Goal: Task Accomplishment & Management: Manage account settings

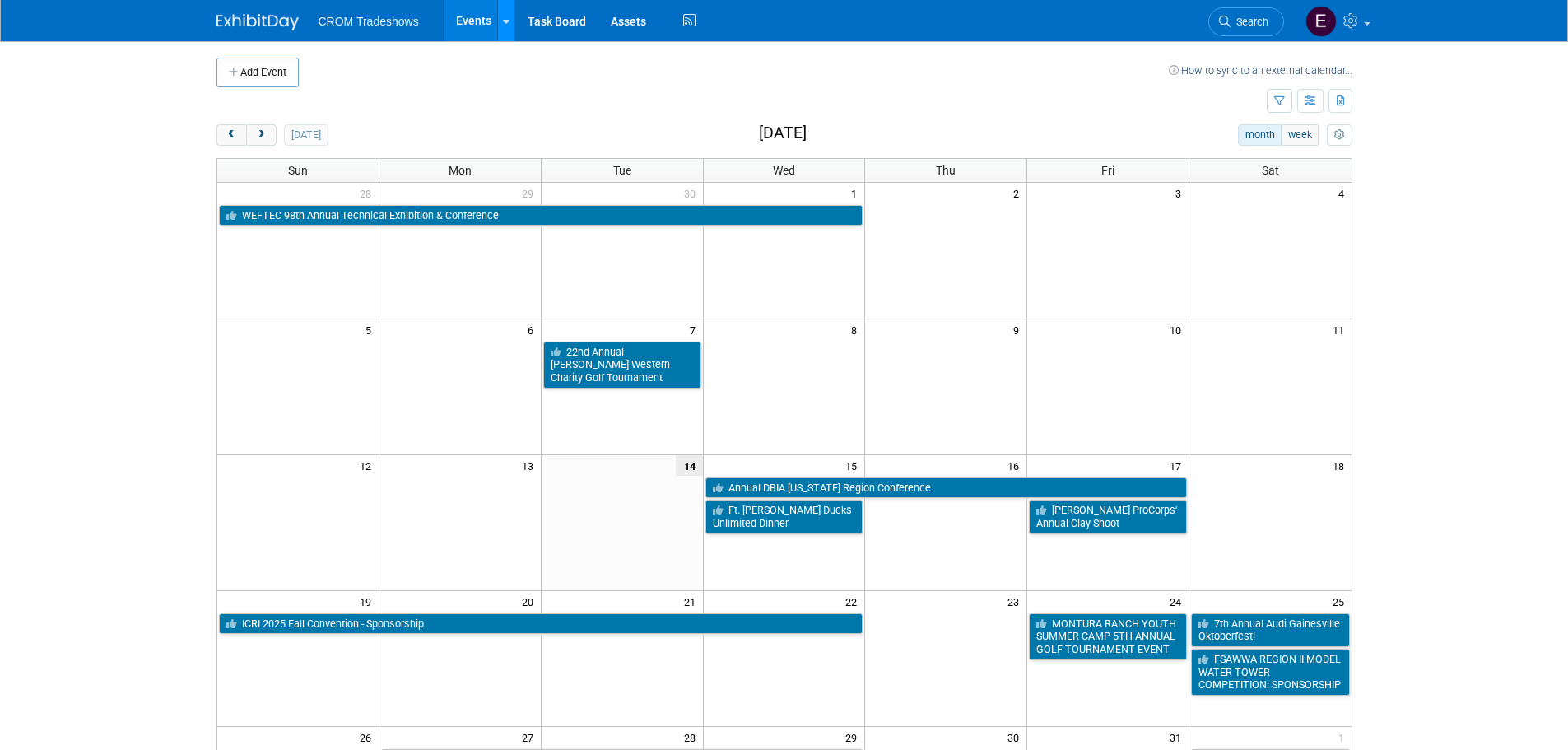
click at [503, 12] on div at bounding box center [506, 20] width 7 height 16
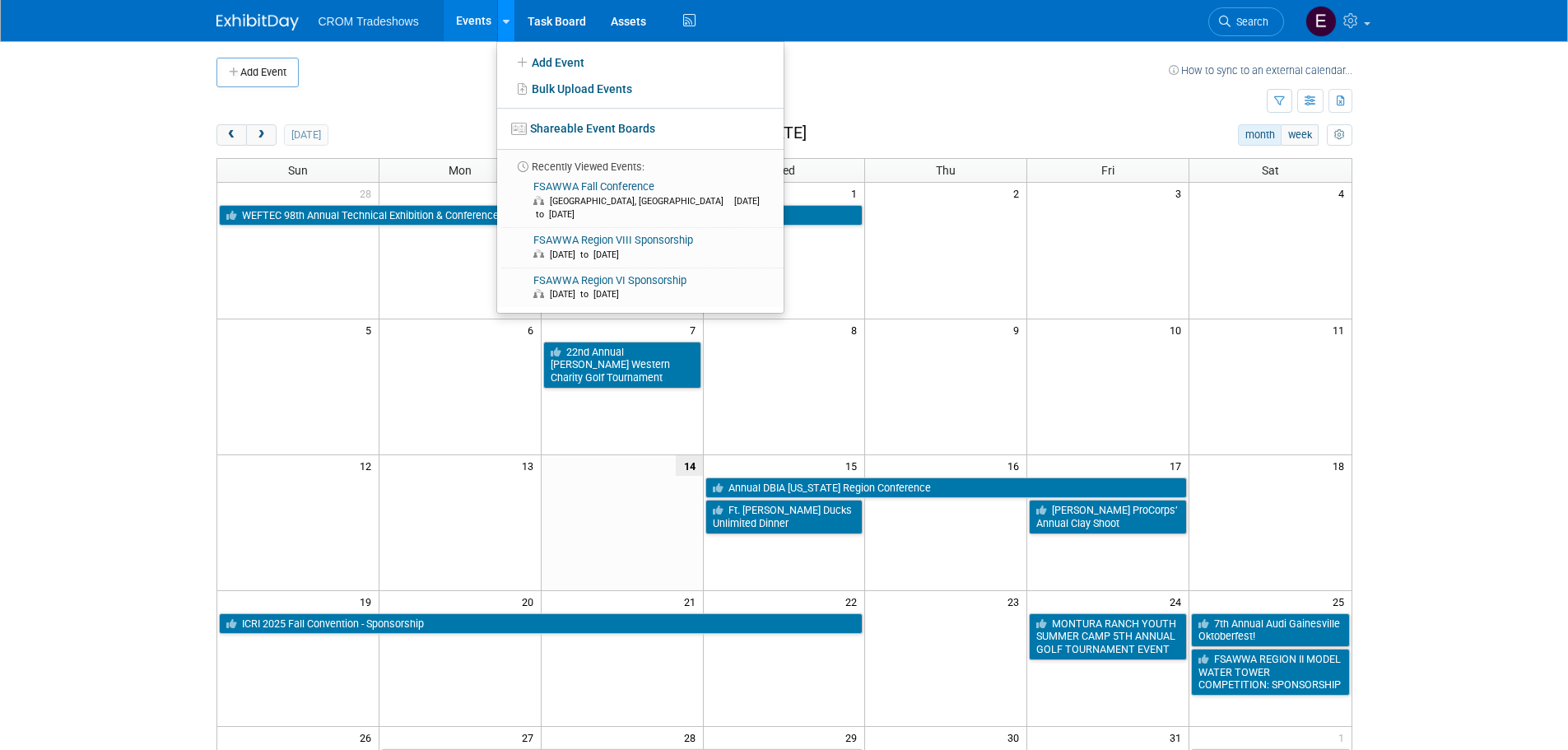
click at [503, 12] on div at bounding box center [506, 20] width 7 height 16
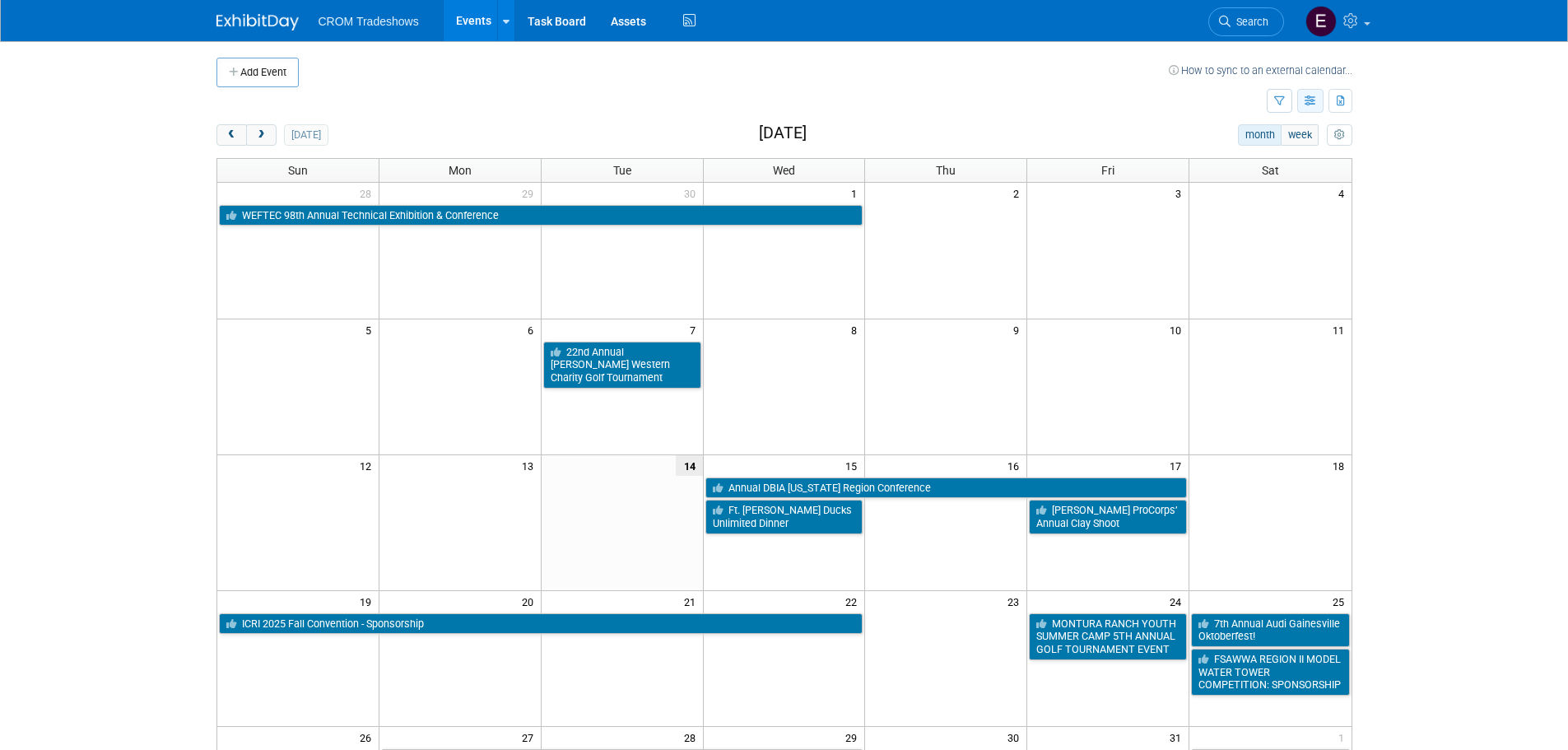
click at [1314, 102] on icon "button" at bounding box center [1311, 102] width 12 height 10
click at [1236, 152] on link "List View" at bounding box center [1241, 158] width 138 height 23
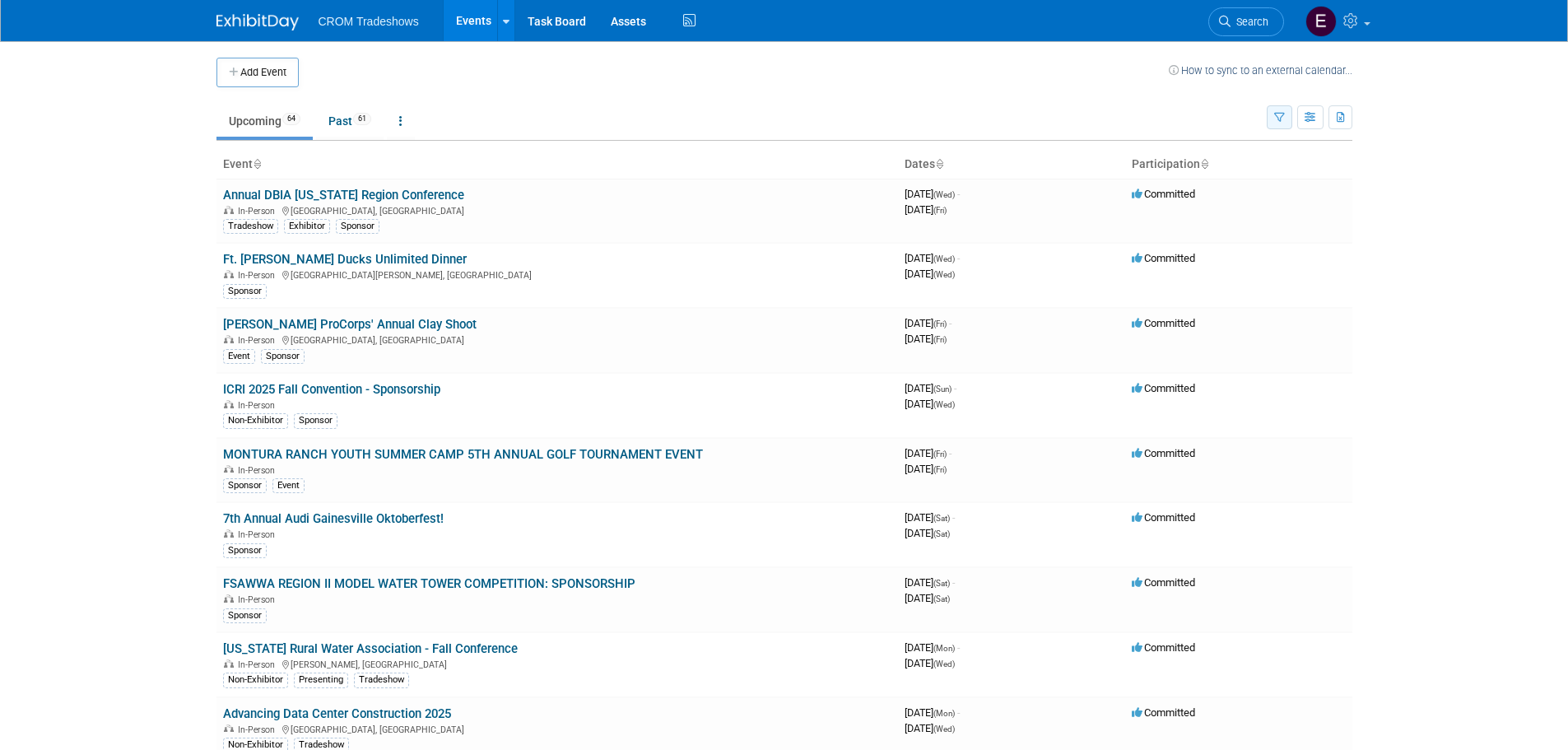
click at [1287, 114] on button "button" at bounding box center [1279, 116] width 25 height 23
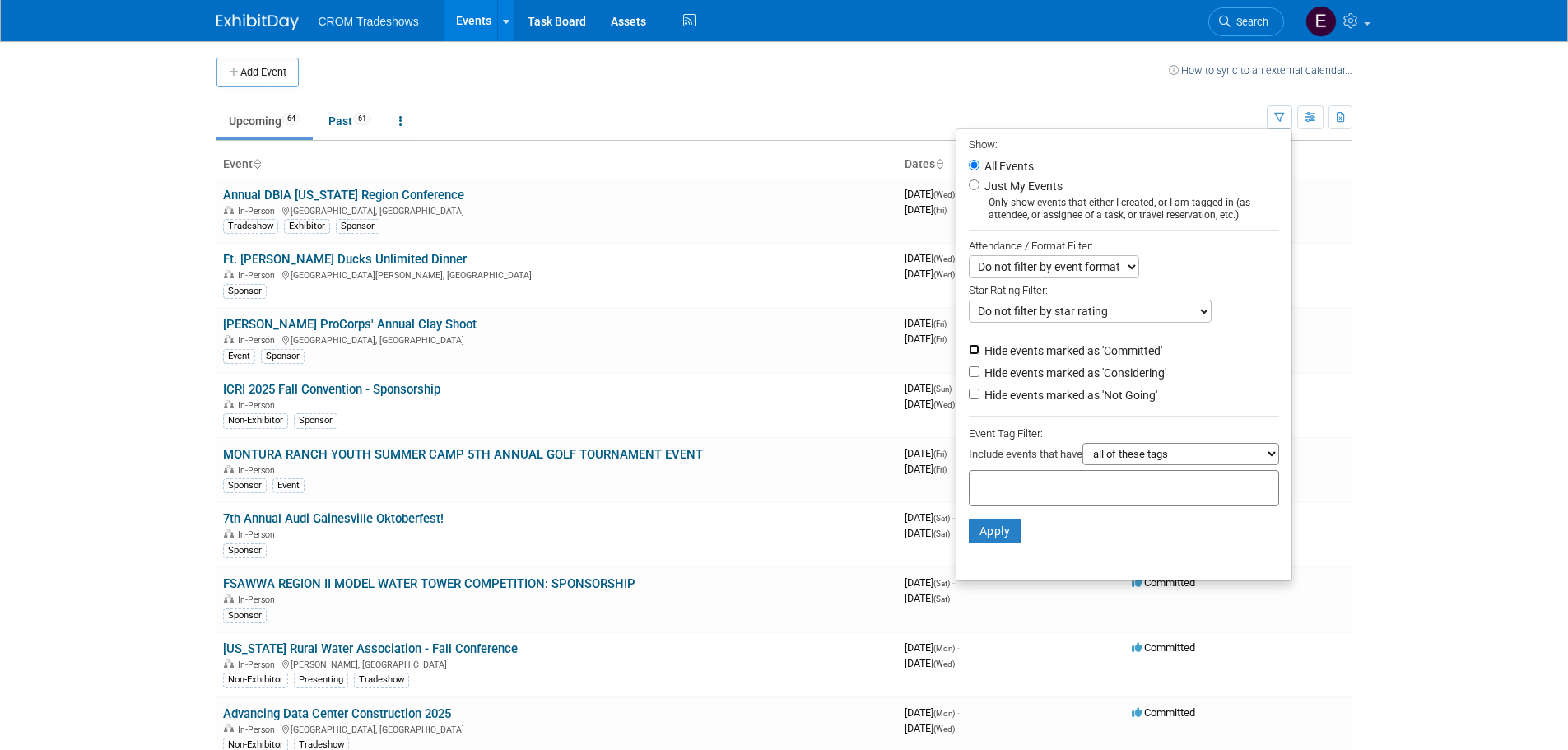
click at [969, 352] on input "Hide events marked as 'Committed'" at bounding box center [974, 349] width 10 height 10
click at [969, 352] on input "Hide events marked as 'Committed'" at bounding box center [974, 349] width 10 height 10
checkbox input "false"
click at [981, 377] on label "Hide events marked as 'Considering'" at bounding box center [1073, 372] width 185 height 16
click at [972, 377] on input "Hide events marked as 'Considering'" at bounding box center [974, 372] width 10 height 10
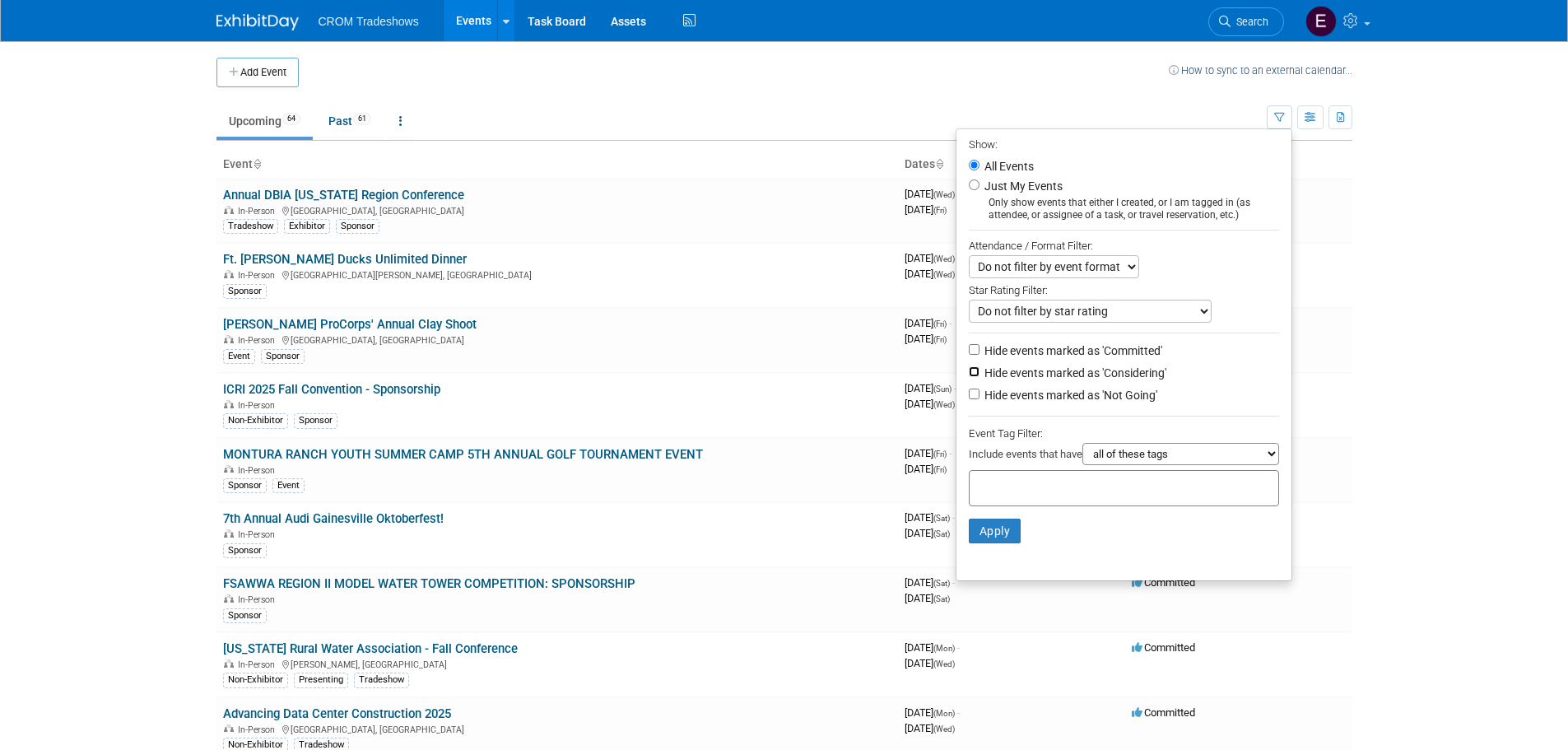
checkbox input "true"
click at [972, 398] on li "Hide events marked as 'Not Going'" at bounding box center [1124, 397] width 335 height 23
click at [969, 398] on input "Hide events marked as 'Not Going'" at bounding box center [974, 394] width 10 height 10
checkbox input "true"
click at [984, 537] on button "Apply" at bounding box center [995, 530] width 53 height 24
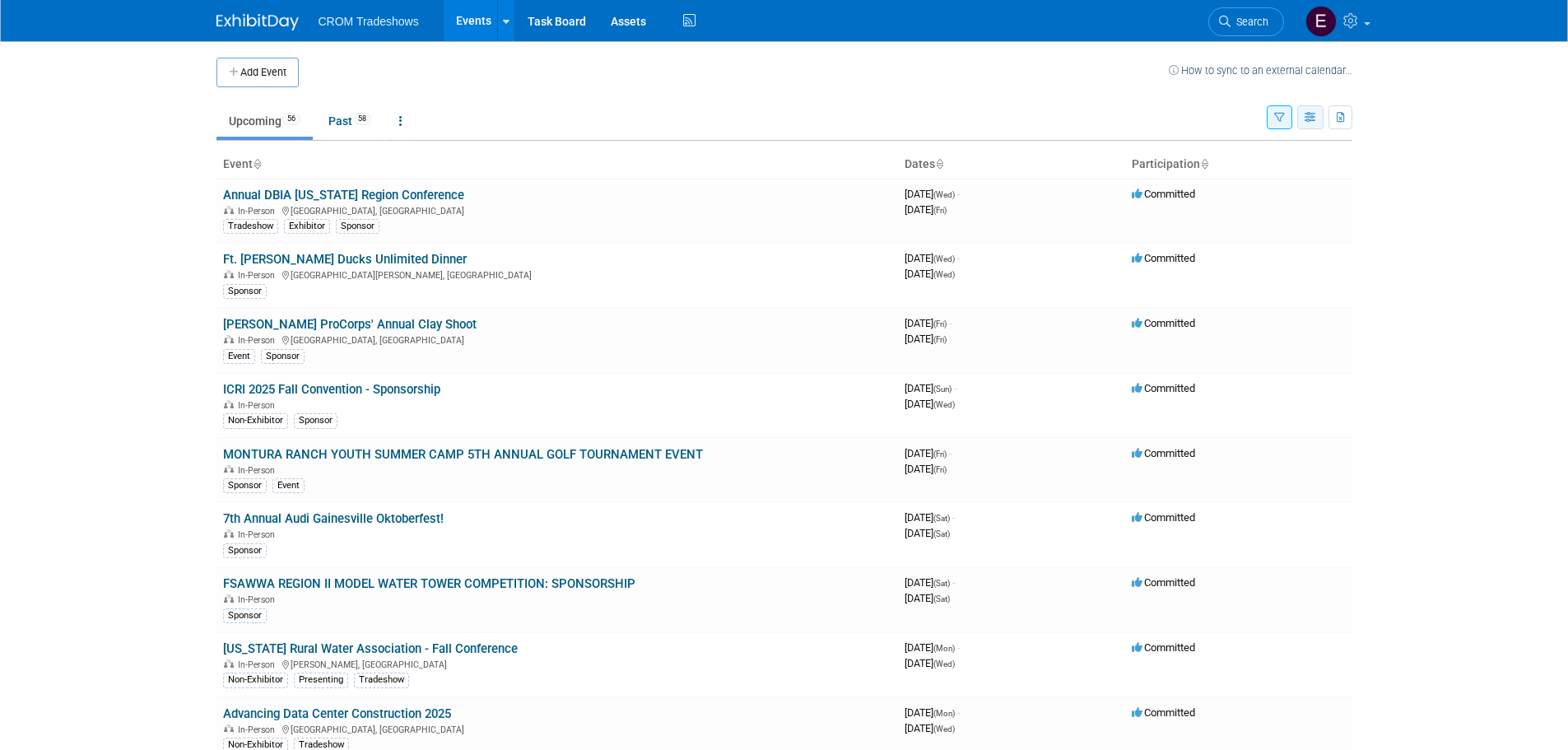
click at [1314, 115] on icon "button" at bounding box center [1311, 118] width 12 height 10
click at [1235, 217] on link "Calendar View" at bounding box center [1241, 226] width 138 height 23
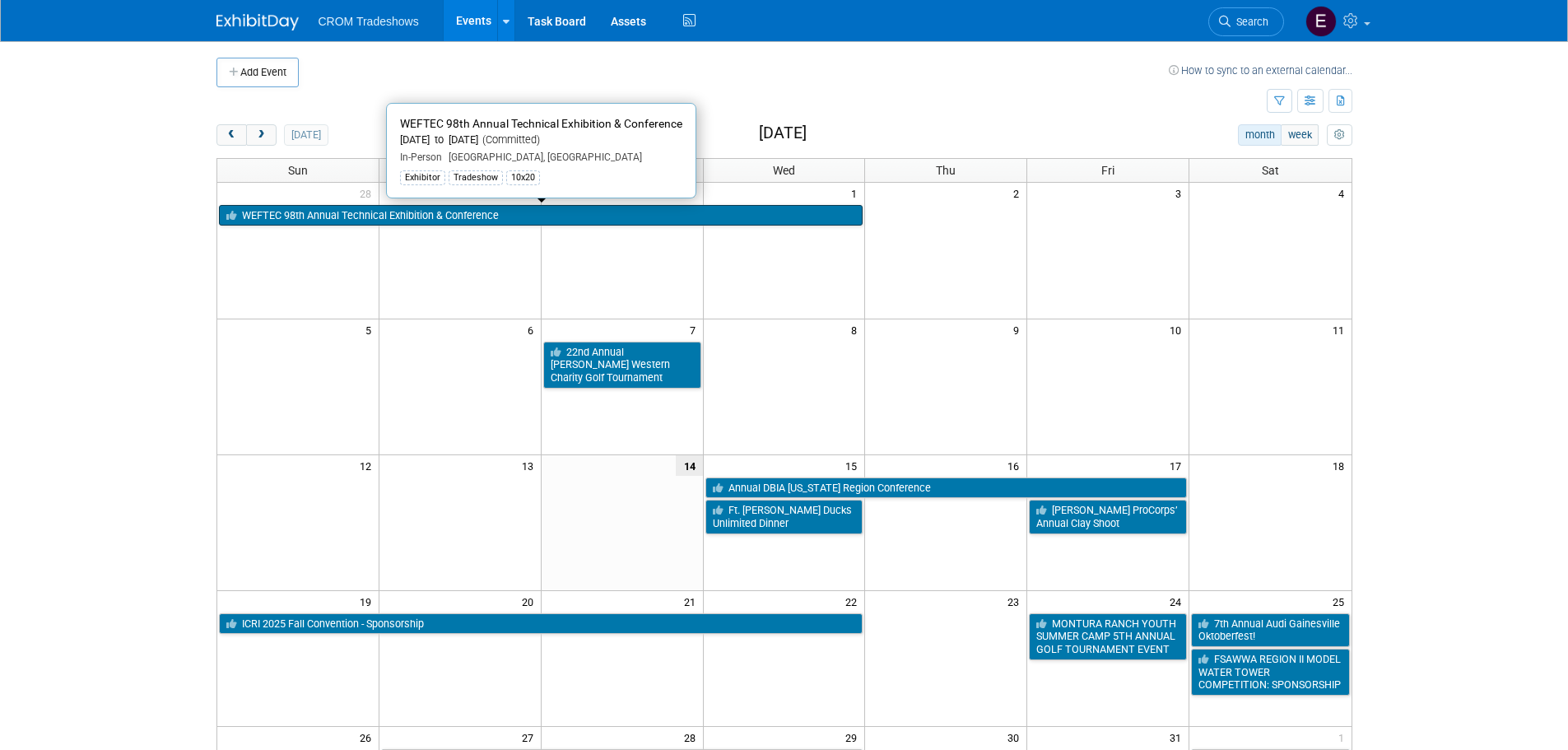
click at [298, 208] on link "WEFTEC 98th Annual Technical Exhibition & Conference" at bounding box center [541, 215] width 644 height 22
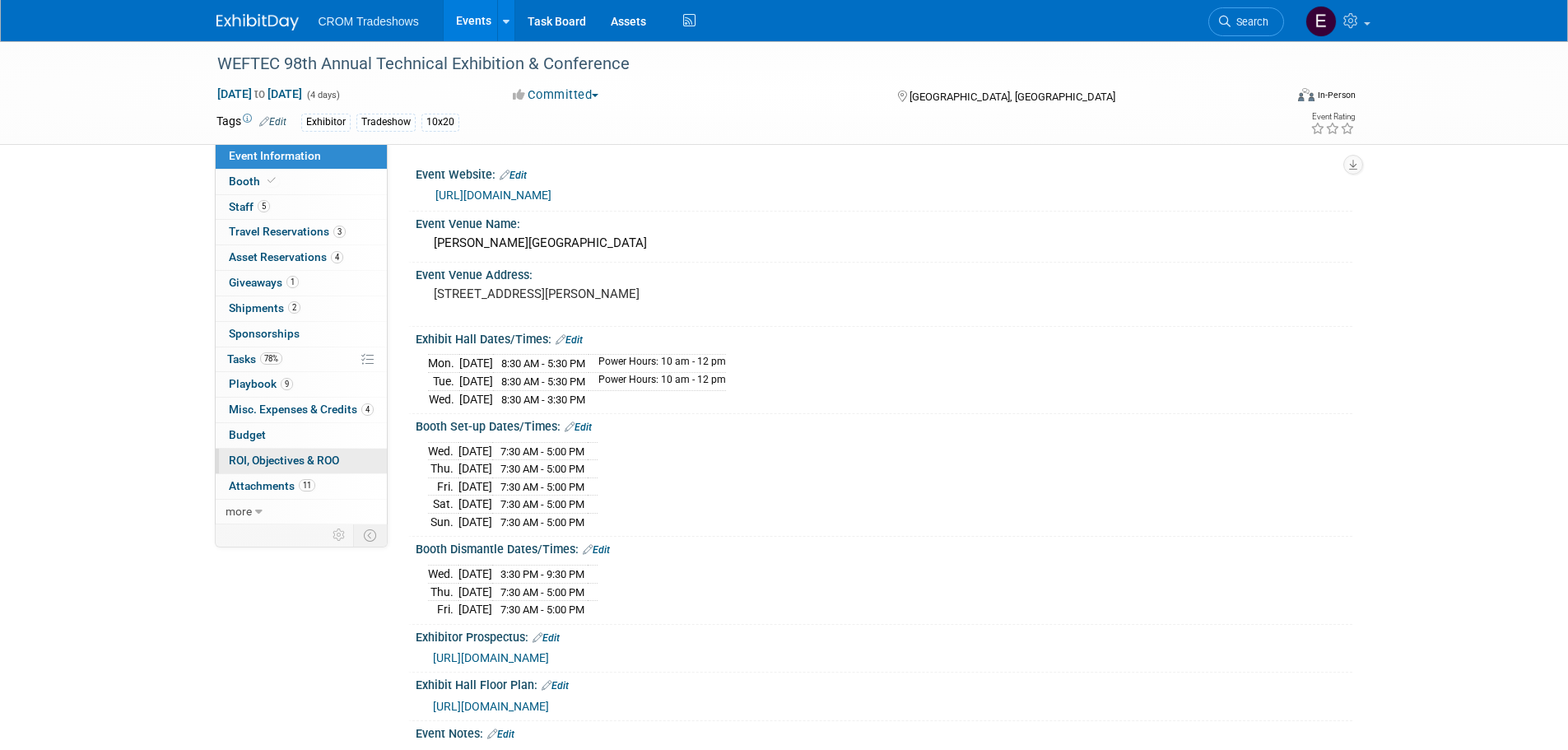
click at [286, 460] on span "ROI, Objectives & ROO 0" at bounding box center [284, 459] width 110 height 13
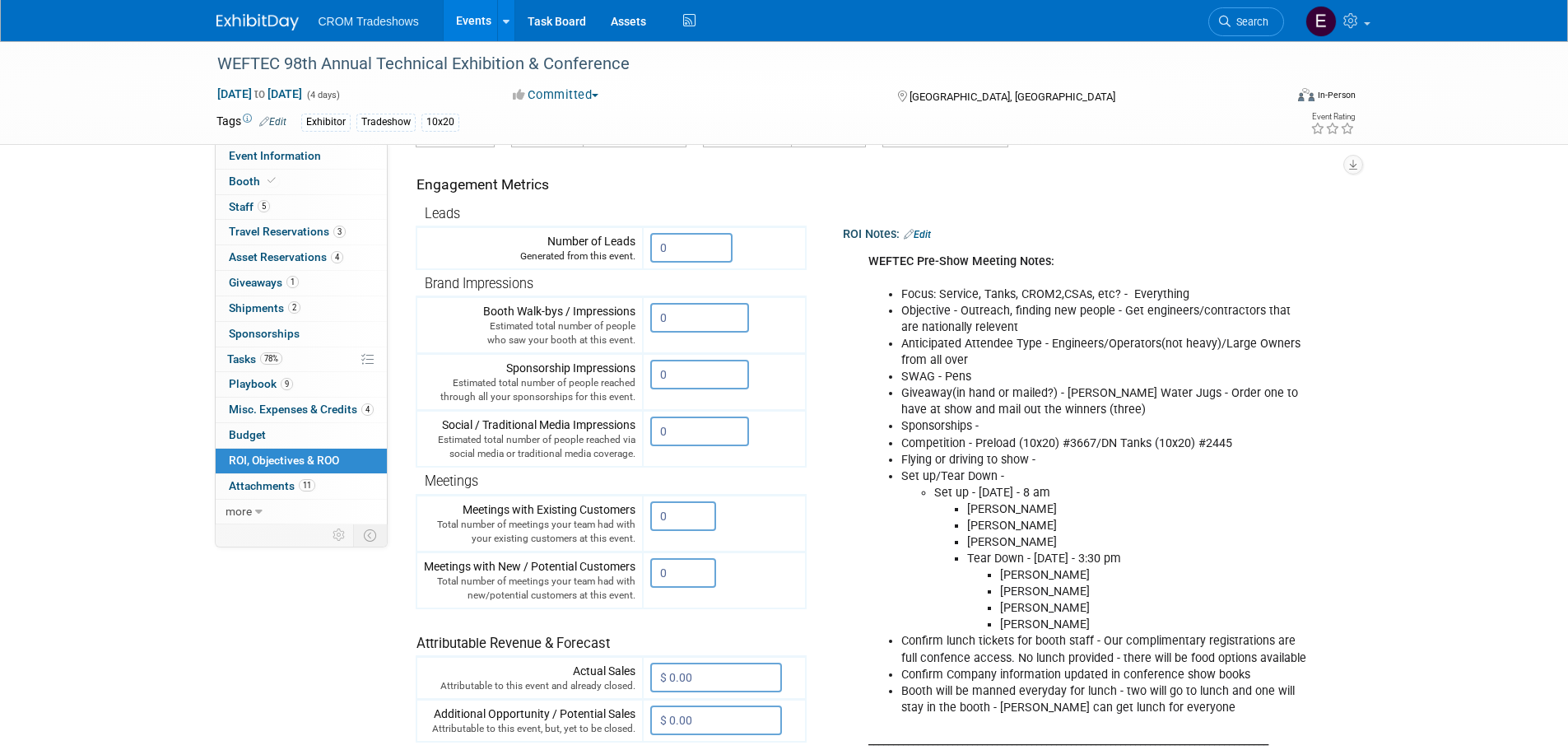
scroll to position [720, 0]
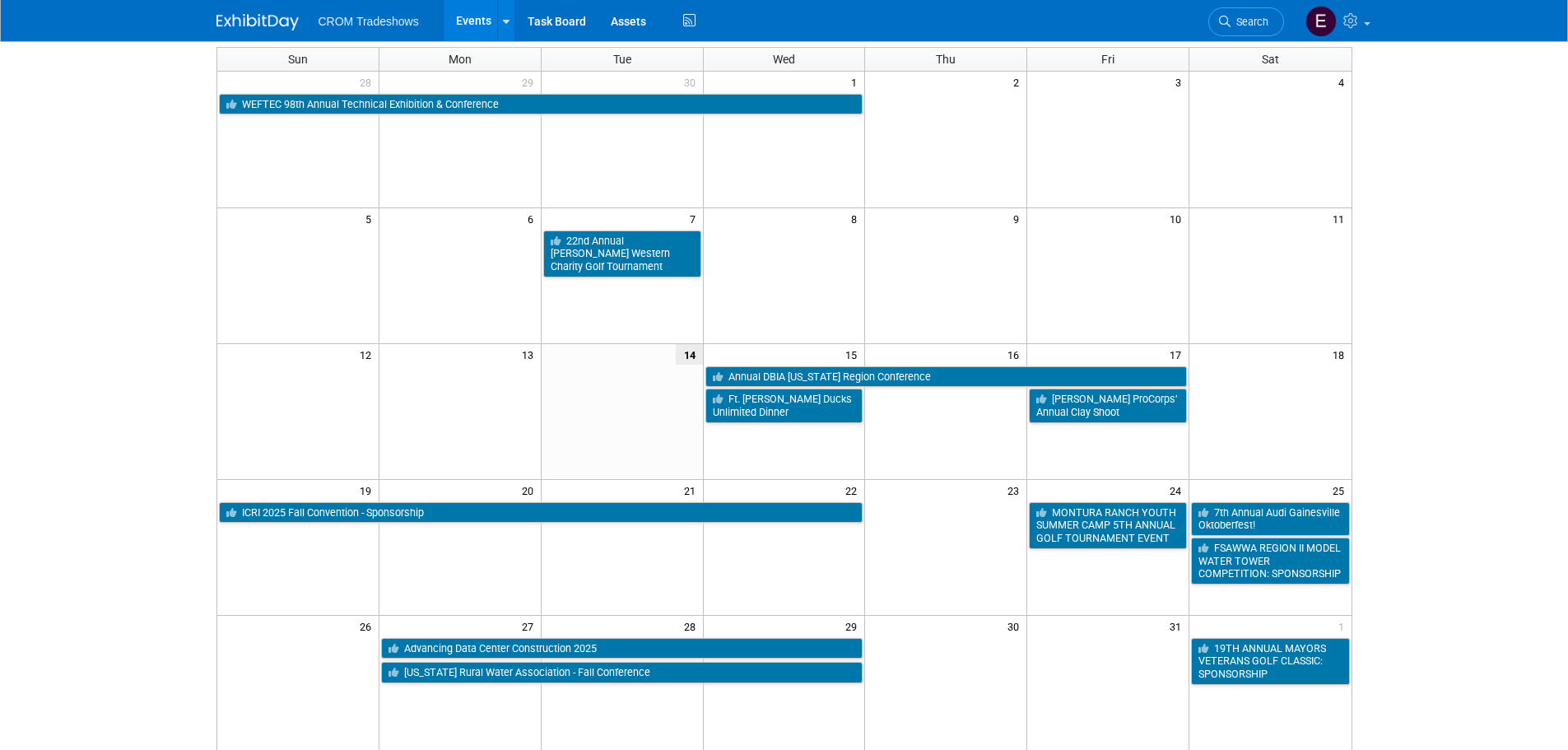
scroll to position [82, 0]
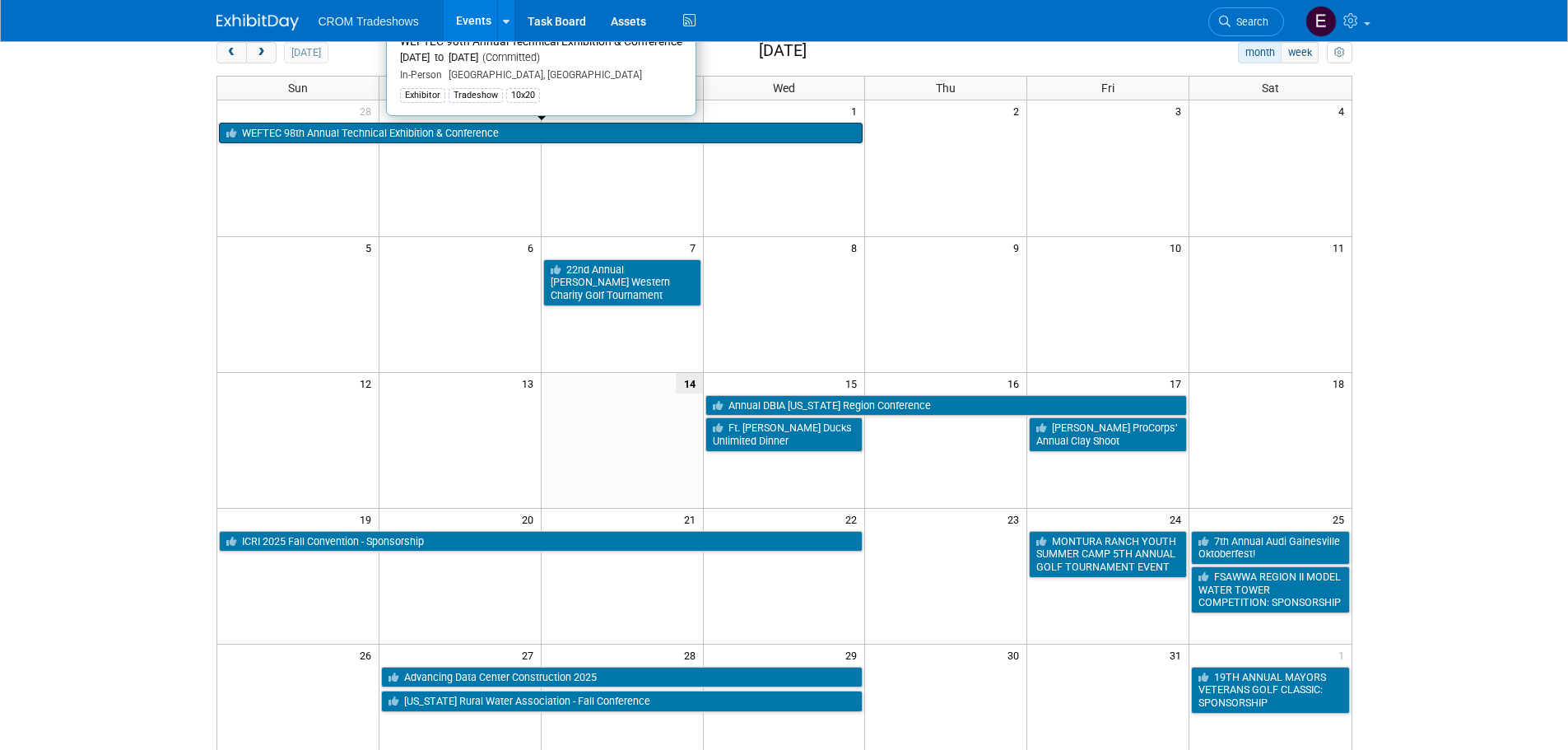
click at [435, 136] on link "WEFTEC 98th Annual Technical Exhibition & Conference" at bounding box center [541, 133] width 644 height 22
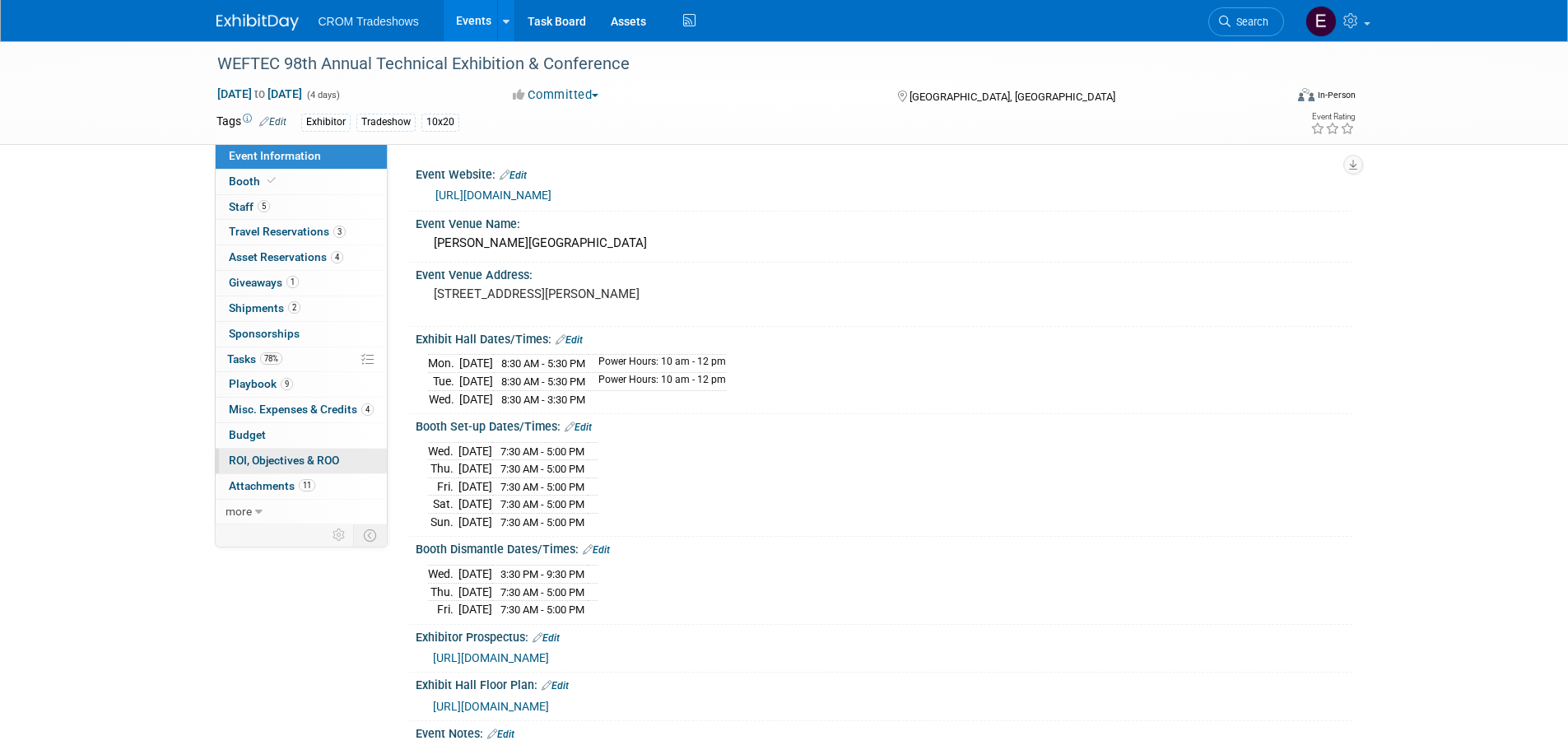
click at [309, 459] on span "ROI, Objectives & ROO 0" at bounding box center [284, 459] width 110 height 13
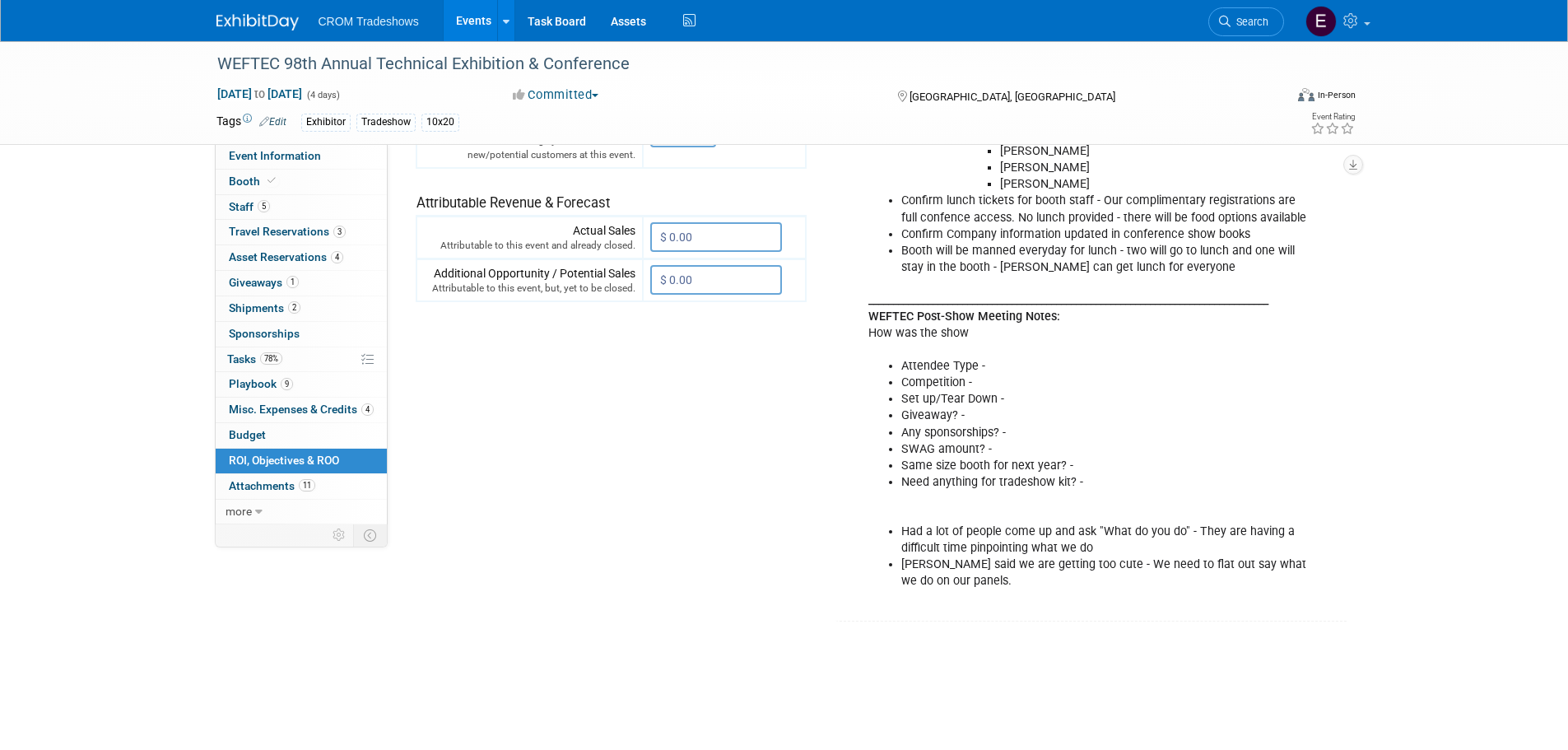
scroll to position [720, 0]
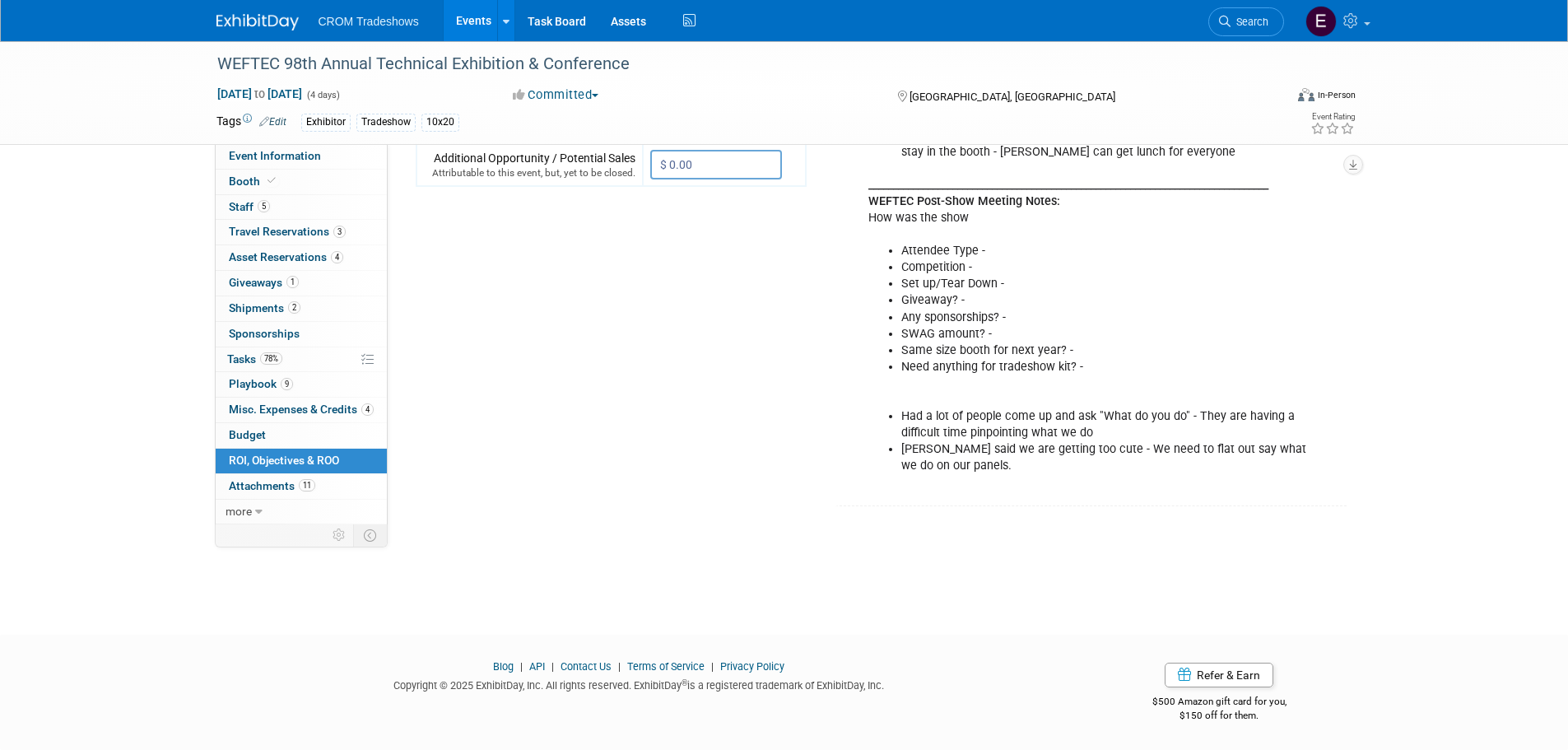
click at [1127, 409] on li "Had a lot of people come up and ask "What do you do" - They are having a diffic…" at bounding box center [1104, 424] width 405 height 33
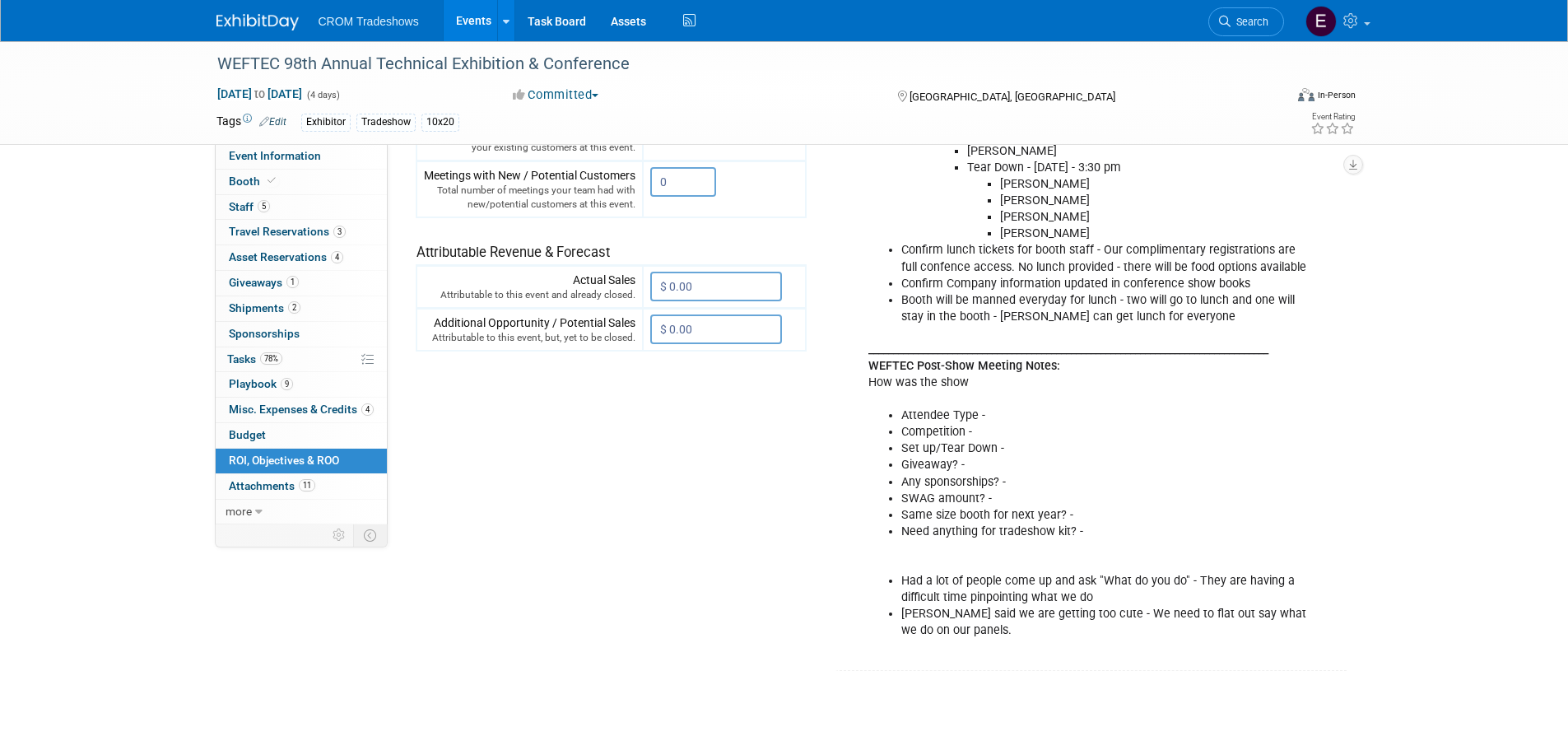
scroll to position [638, 0]
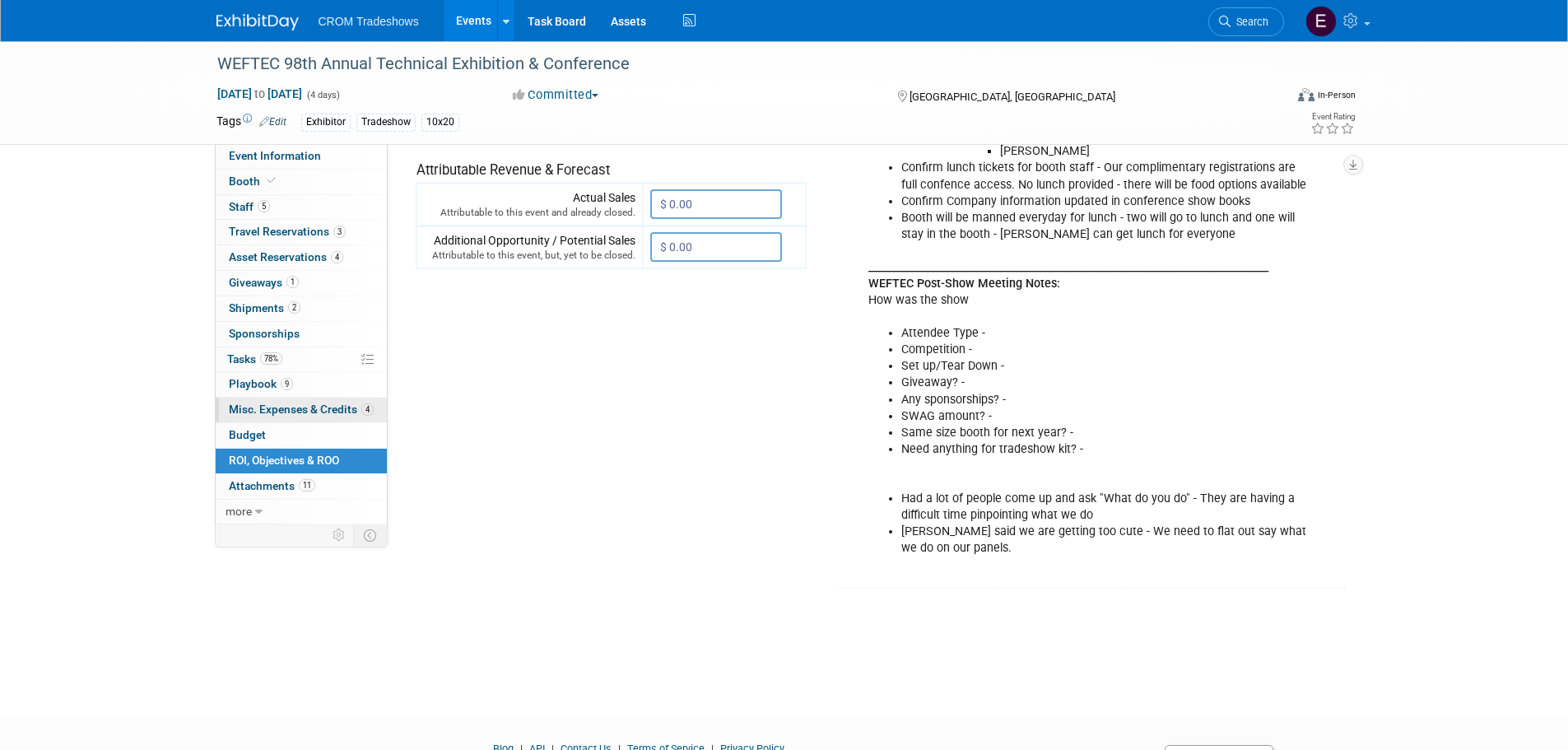
click at [326, 409] on span "Misc. Expenses & Credits 4" at bounding box center [301, 409] width 145 height 13
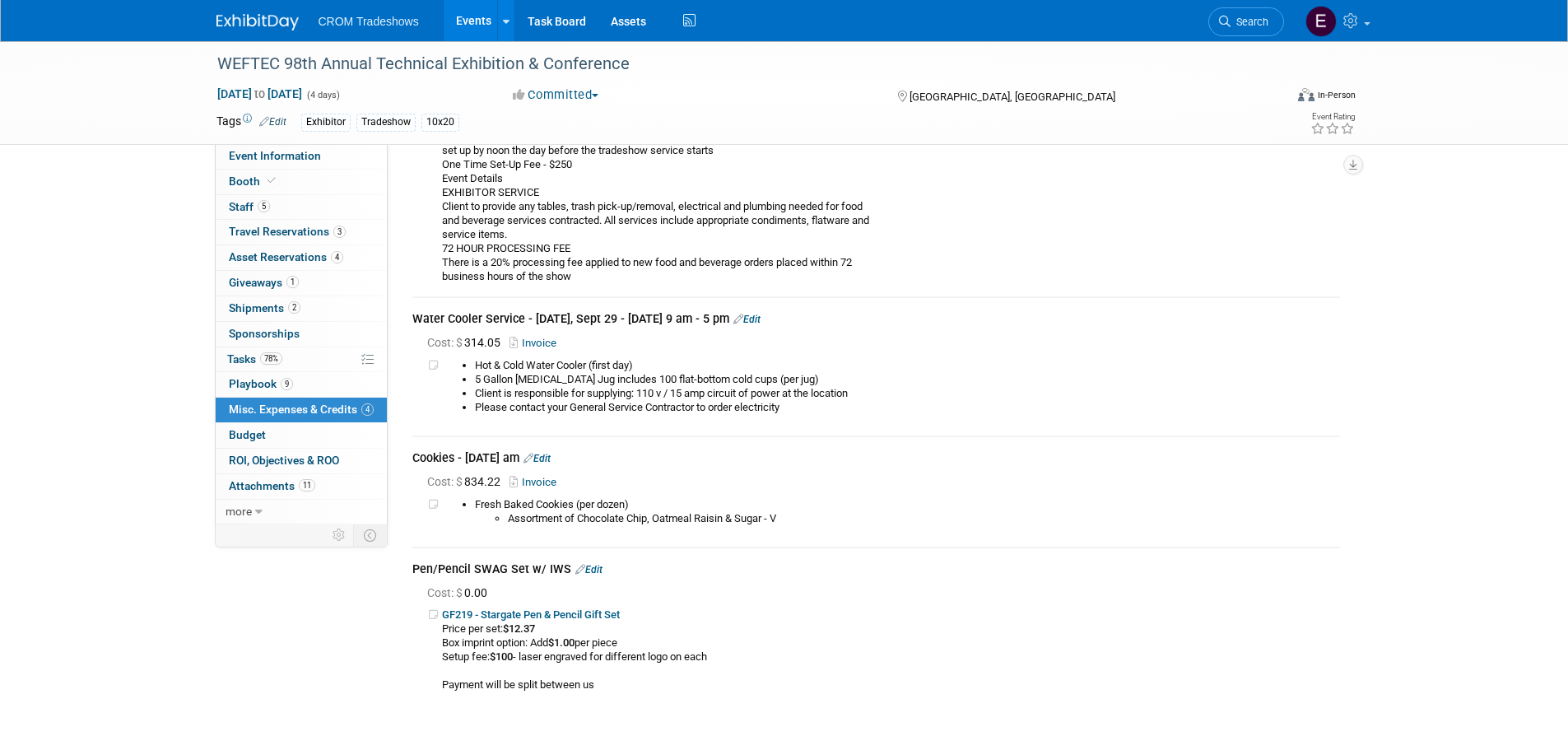
scroll to position [494, 0]
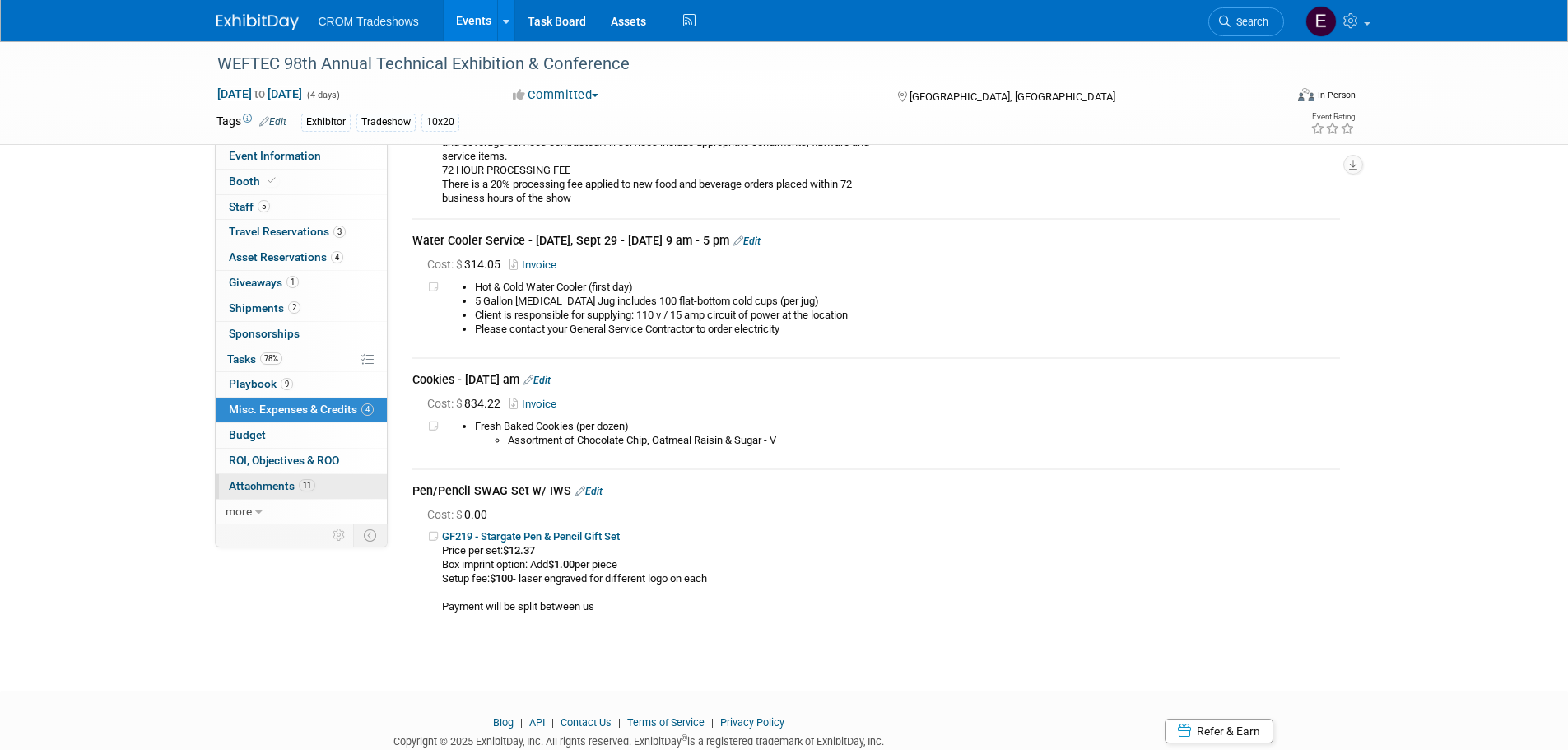
click at [268, 491] on span "Attachments 11" at bounding box center [273, 485] width 87 height 13
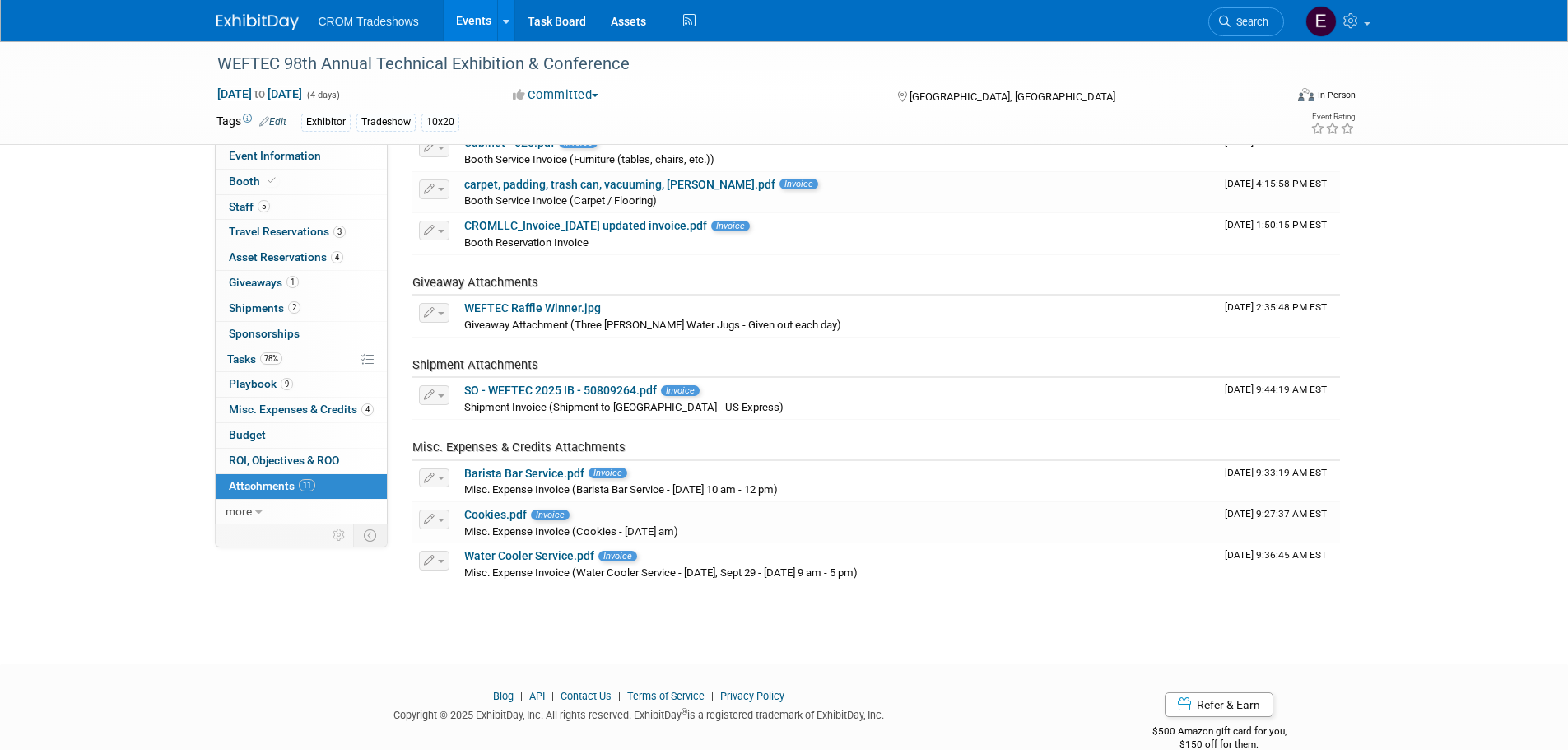
scroll to position [309, 0]
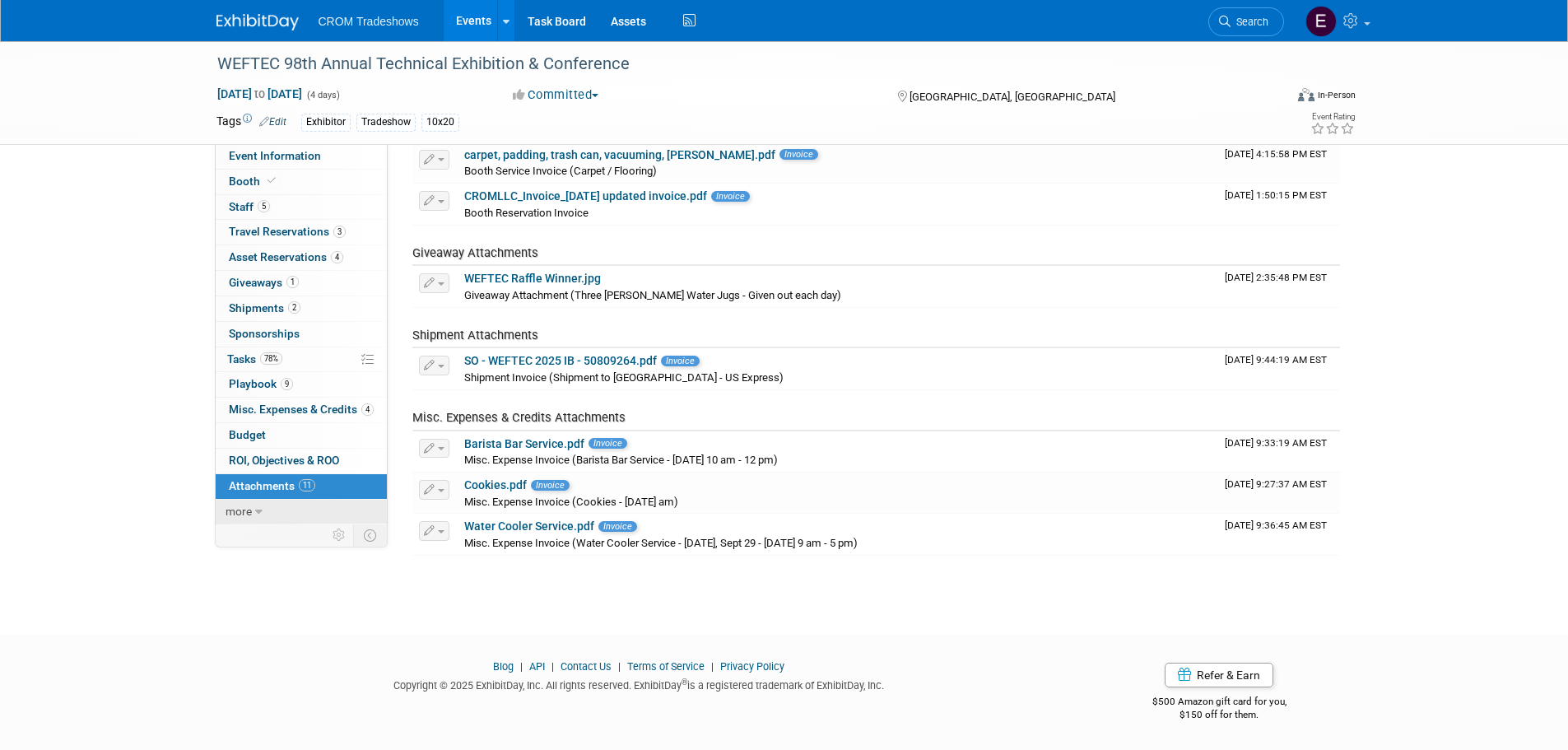
click at [255, 512] on icon at bounding box center [259, 511] width 8 height 11
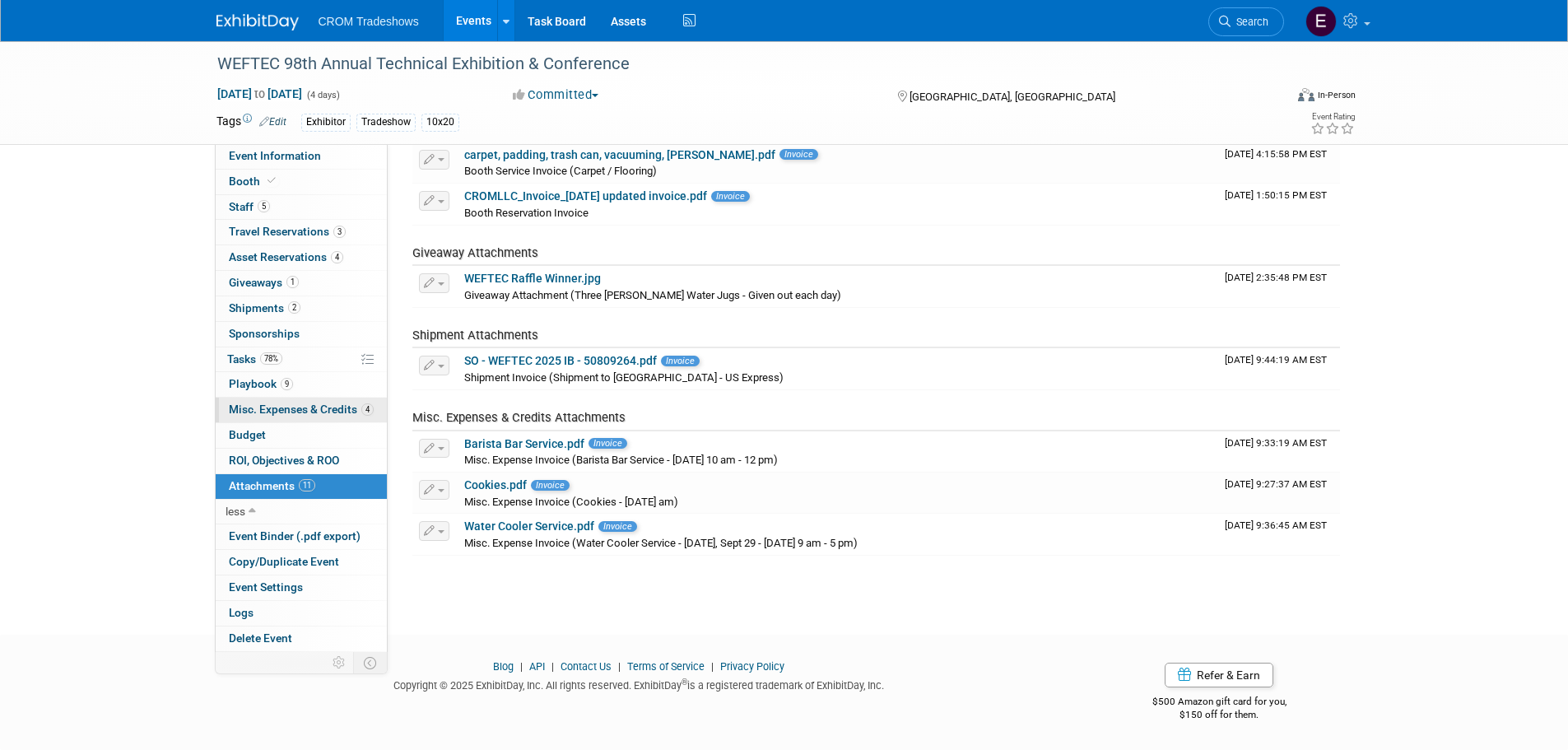
click at [294, 406] on span "Misc. Expenses & Credits 4" at bounding box center [301, 409] width 145 height 13
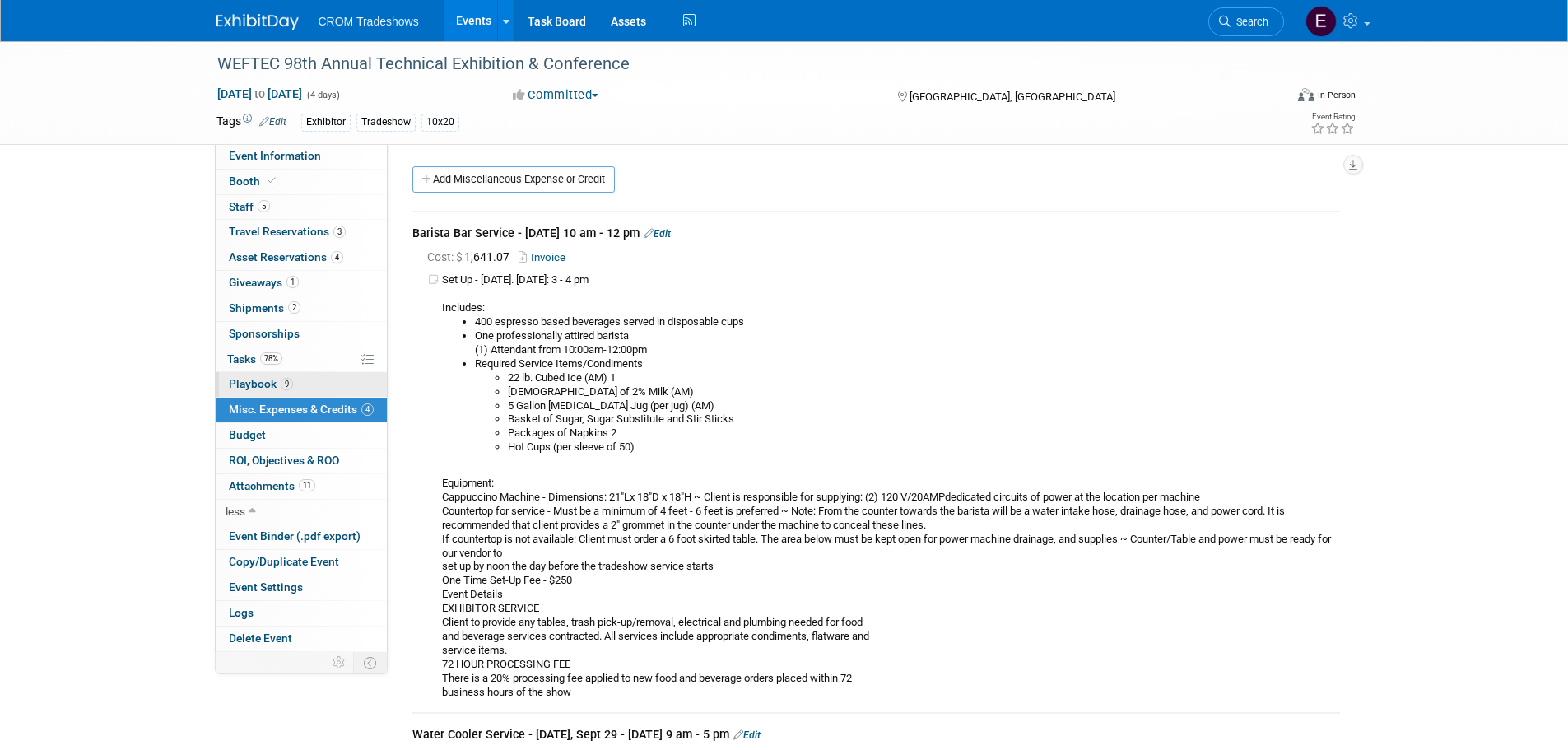
click at [300, 387] on link "9 Playbook 9" at bounding box center [300, 385] width 171 height 24
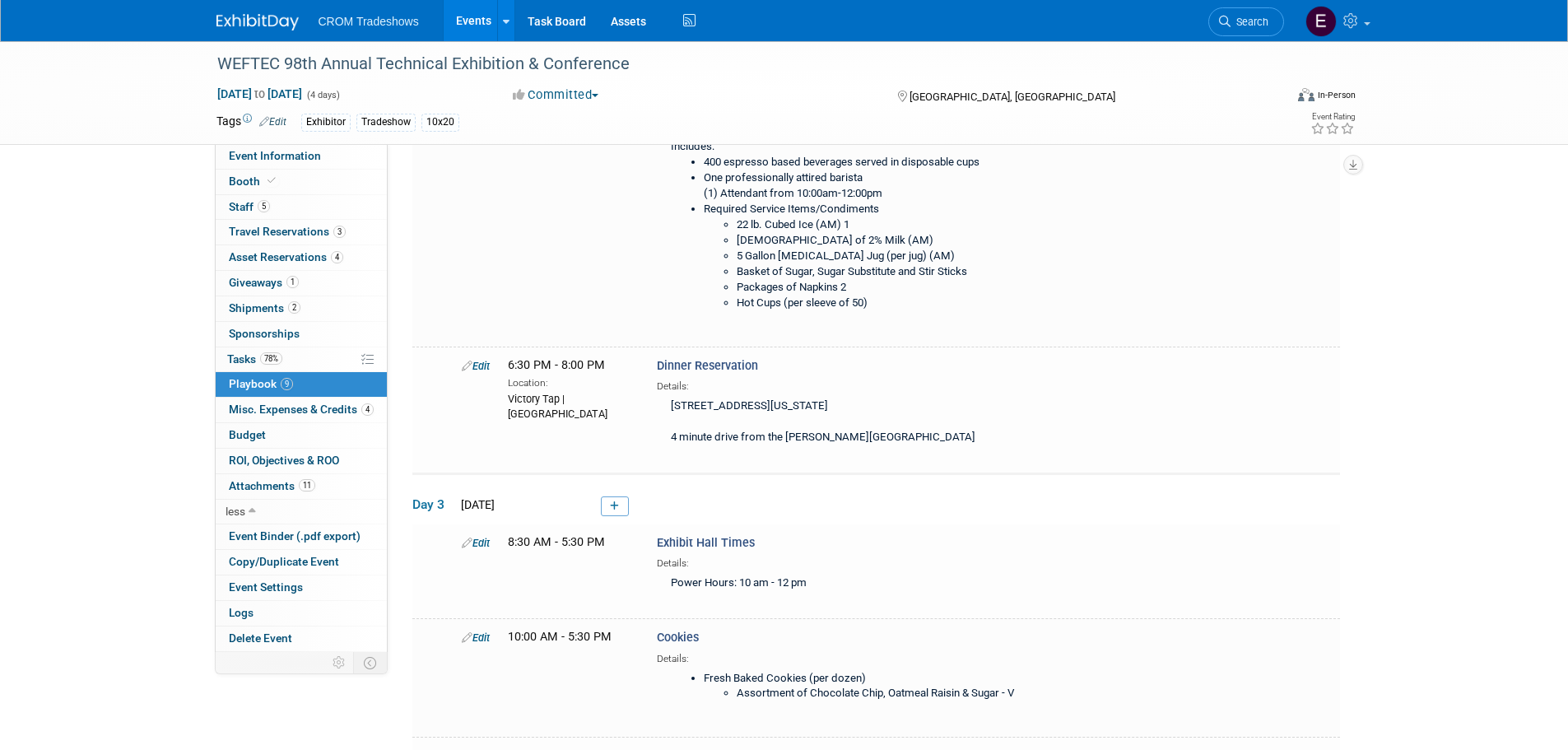
scroll to position [311, 0]
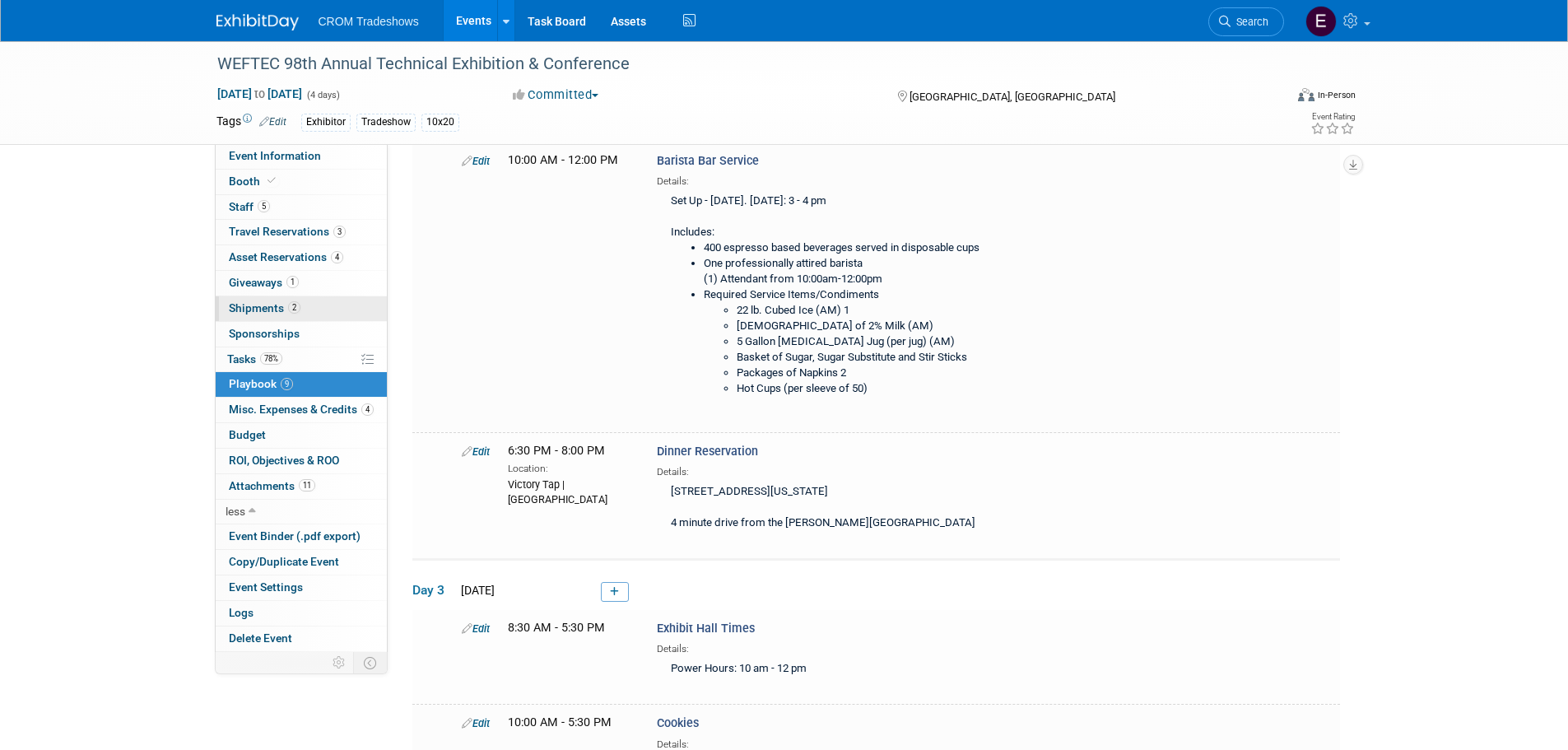
click at [296, 303] on span "2" at bounding box center [294, 307] width 12 height 12
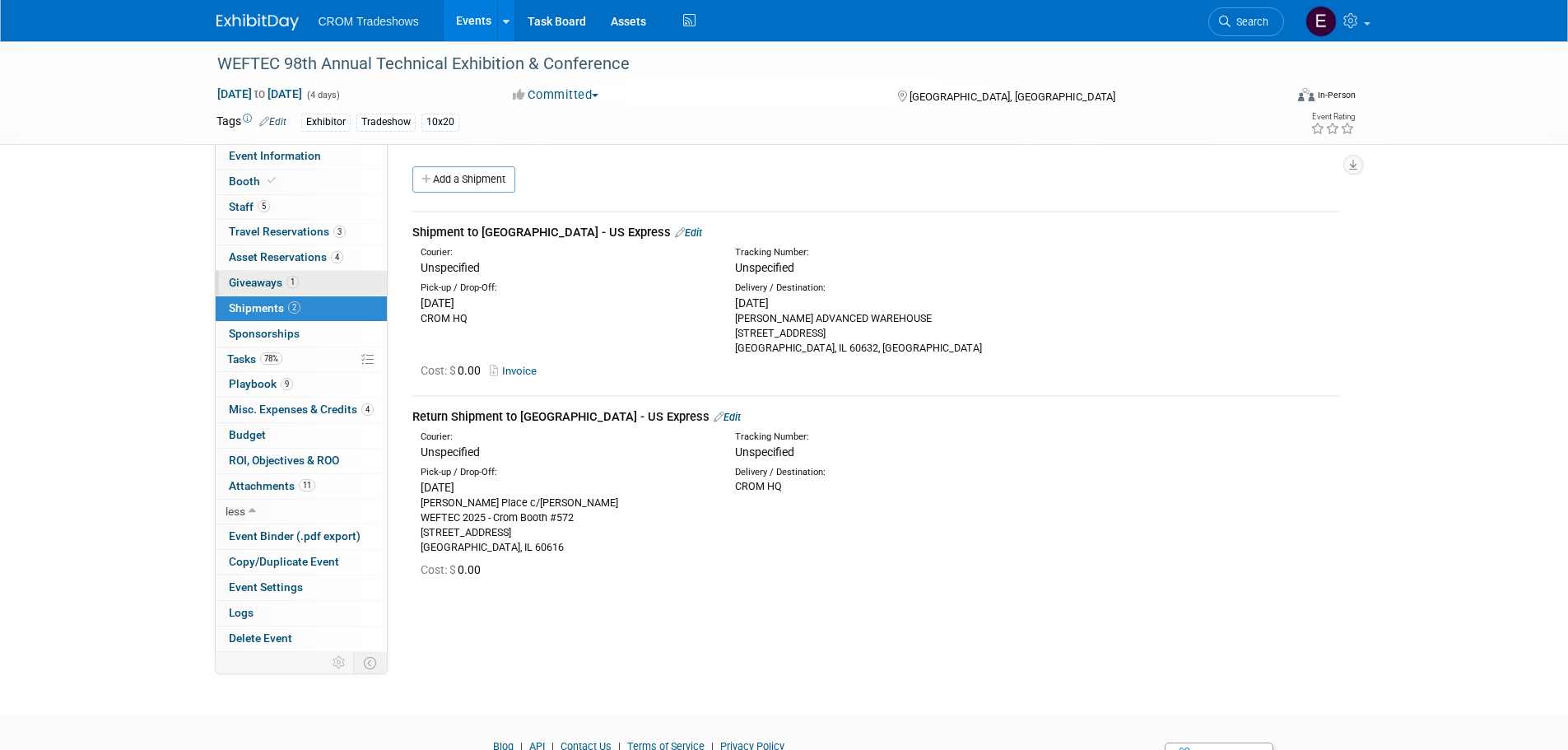
click at [300, 276] on link "1 Giveaways 1" at bounding box center [300, 283] width 171 height 24
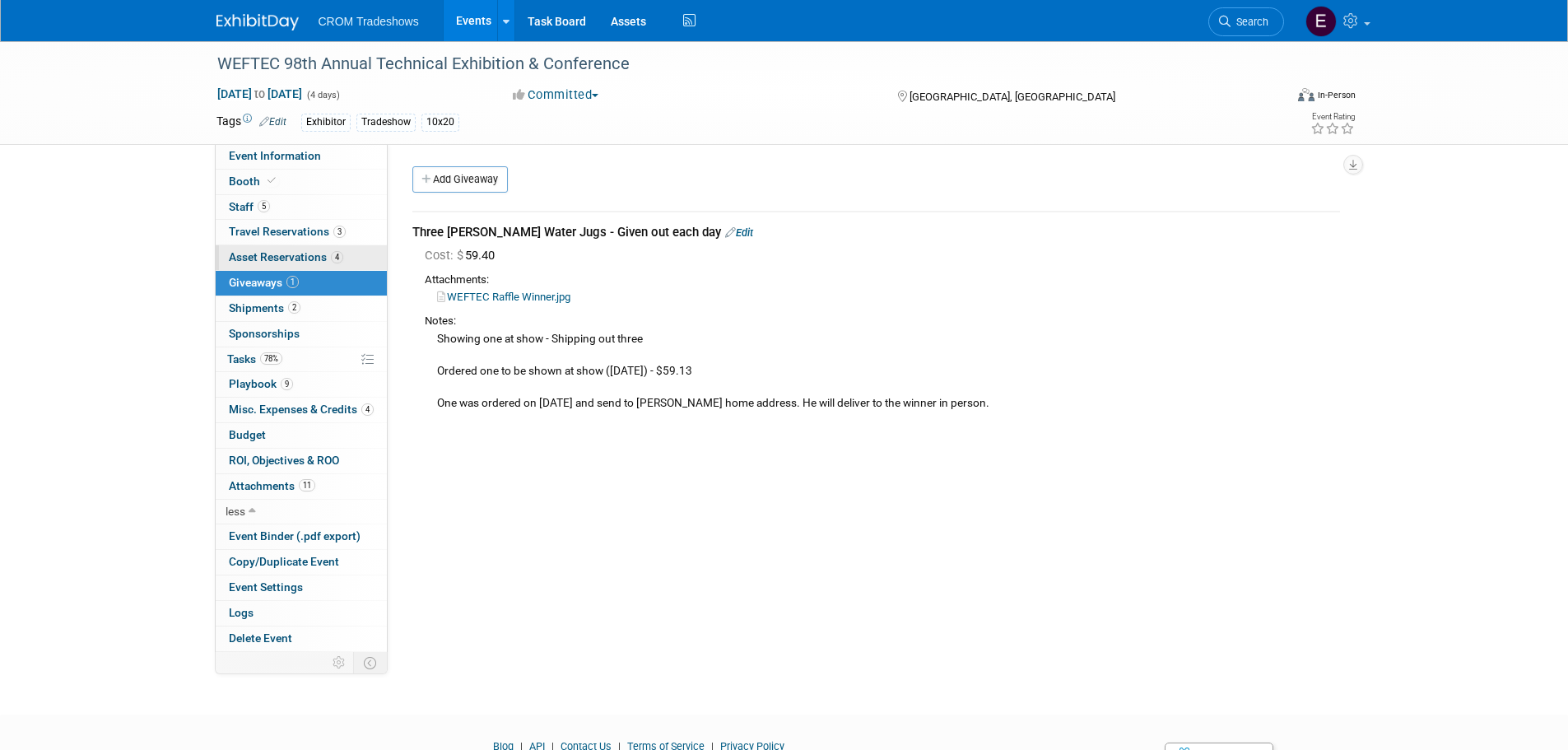
click at [266, 249] on link "4 Asset Reservations 4" at bounding box center [300, 258] width 171 height 24
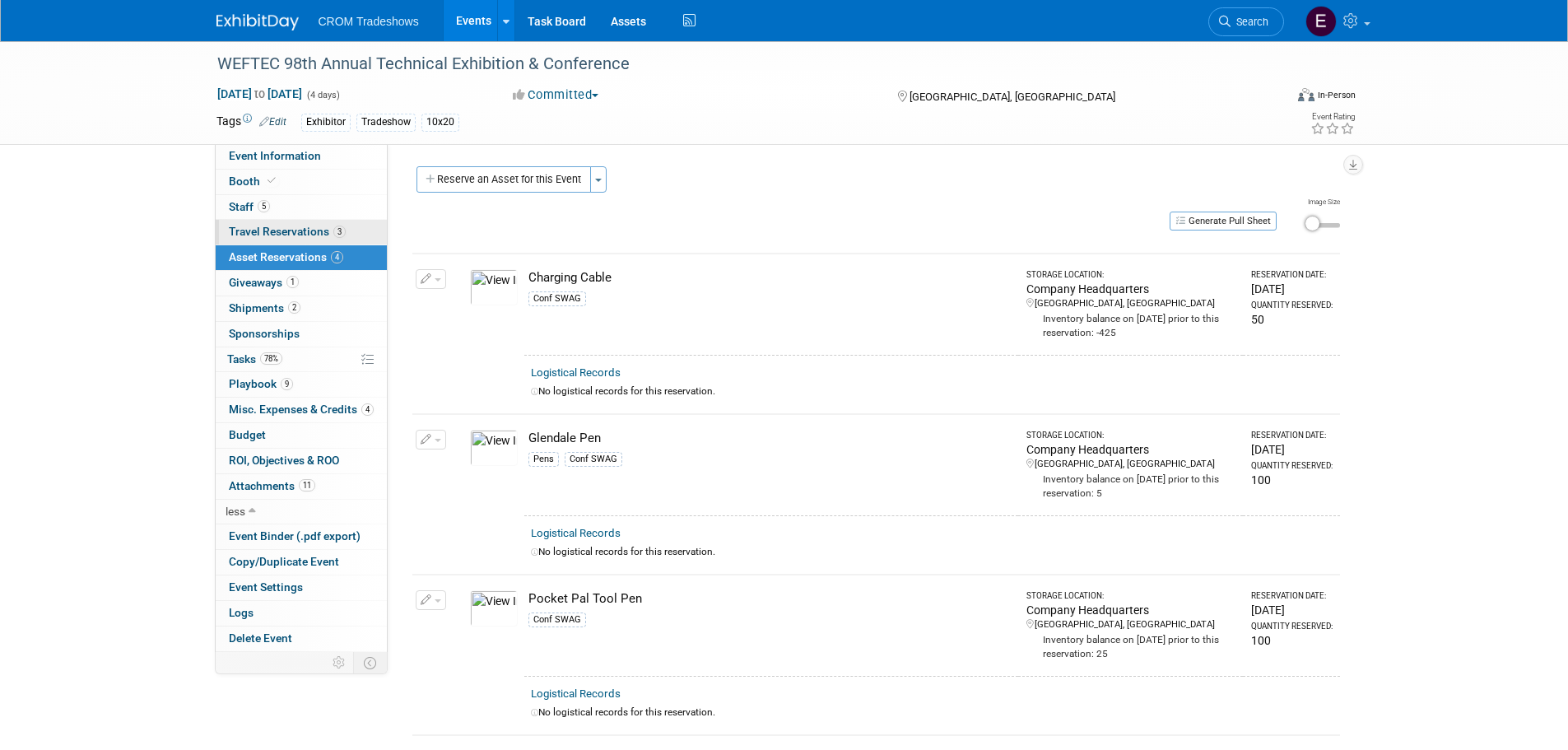
click at [265, 234] on span "Travel Reservations 3" at bounding box center [287, 231] width 117 height 13
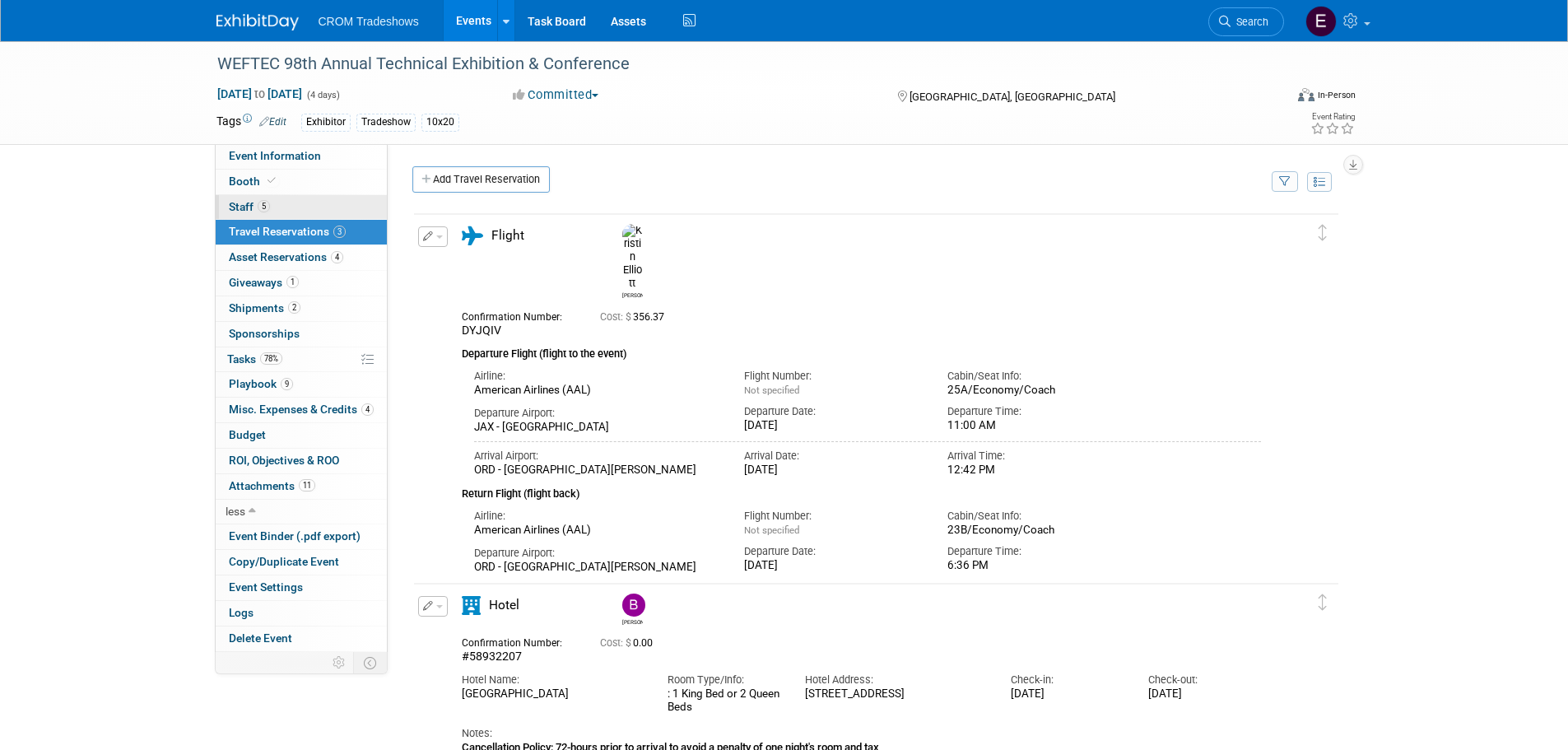
click at [291, 201] on link "5 Staff 5" at bounding box center [300, 207] width 171 height 24
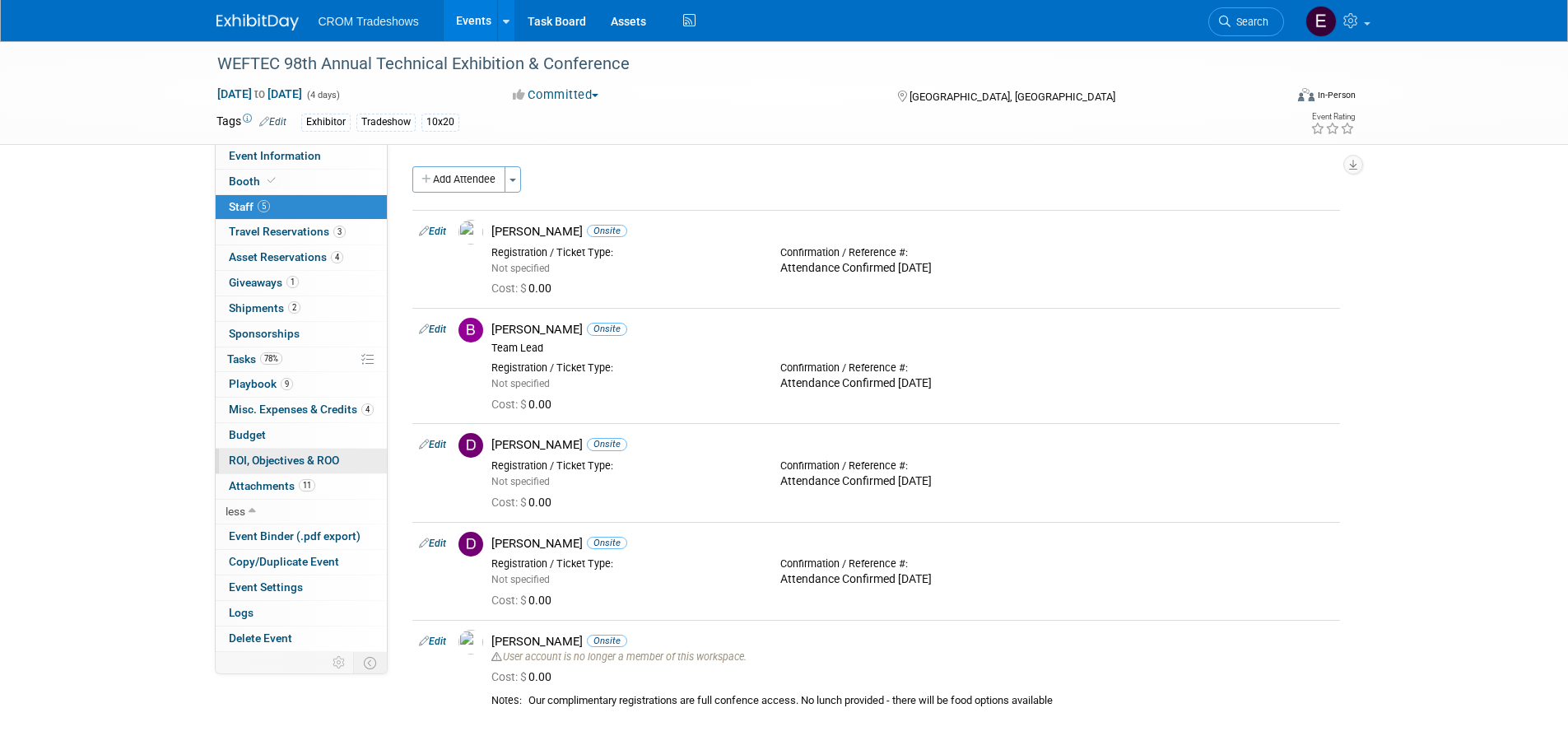
click at [339, 467] on link "0 ROI, Objectives & ROO 0" at bounding box center [300, 461] width 171 height 24
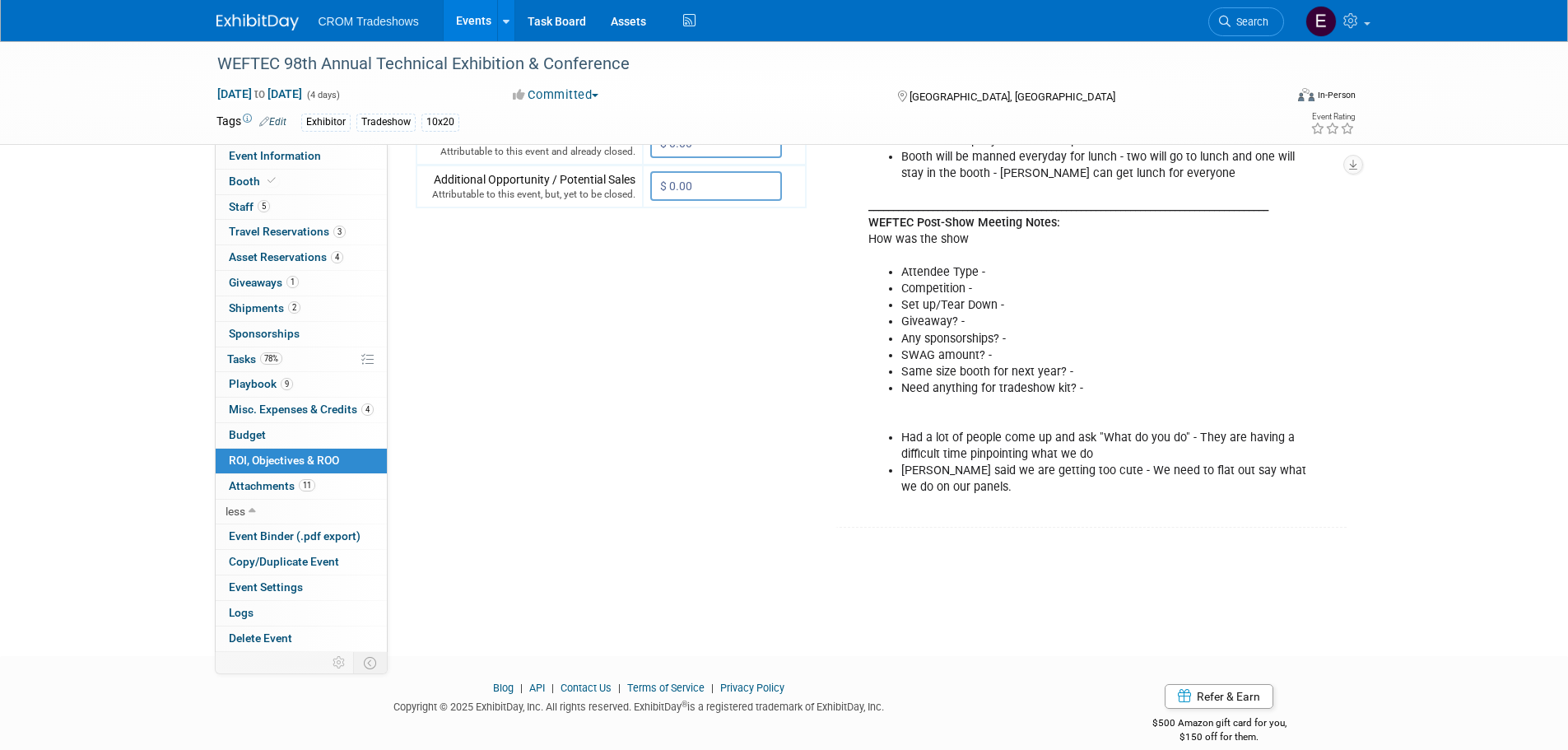
scroll to position [720, 0]
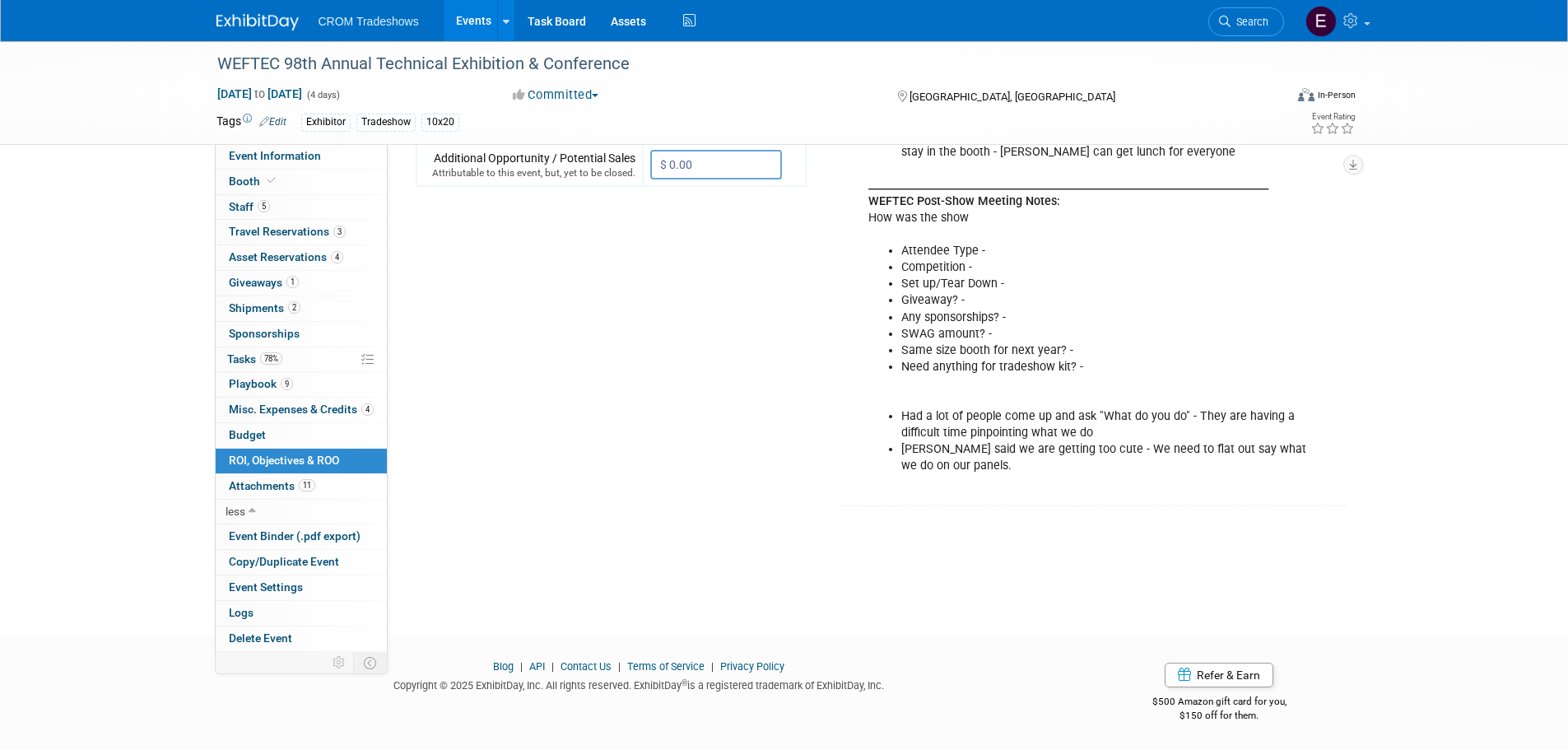
click at [261, 122] on icon at bounding box center [264, 122] width 10 height 10
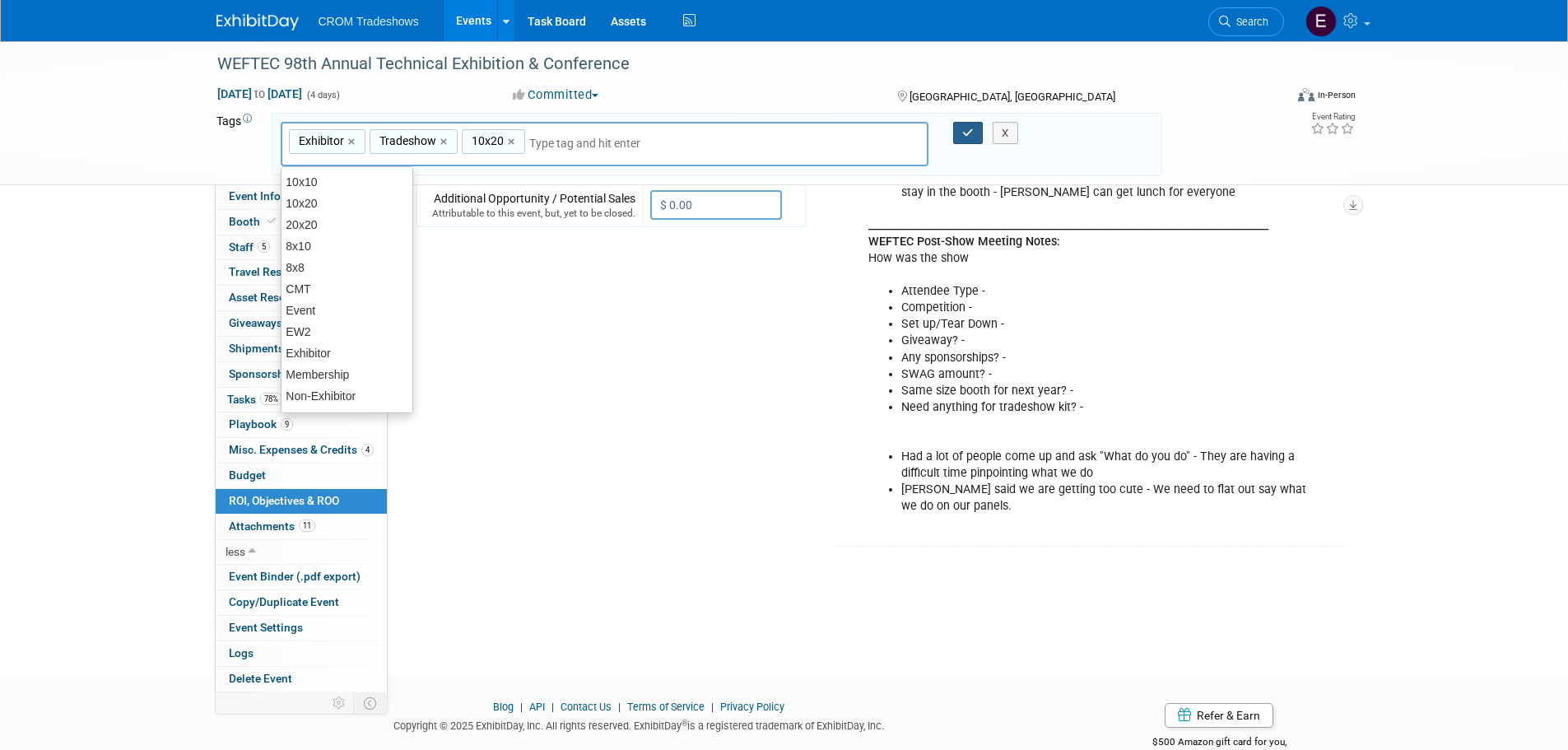
click at [967, 135] on icon "button" at bounding box center [967, 133] width 11 height 10
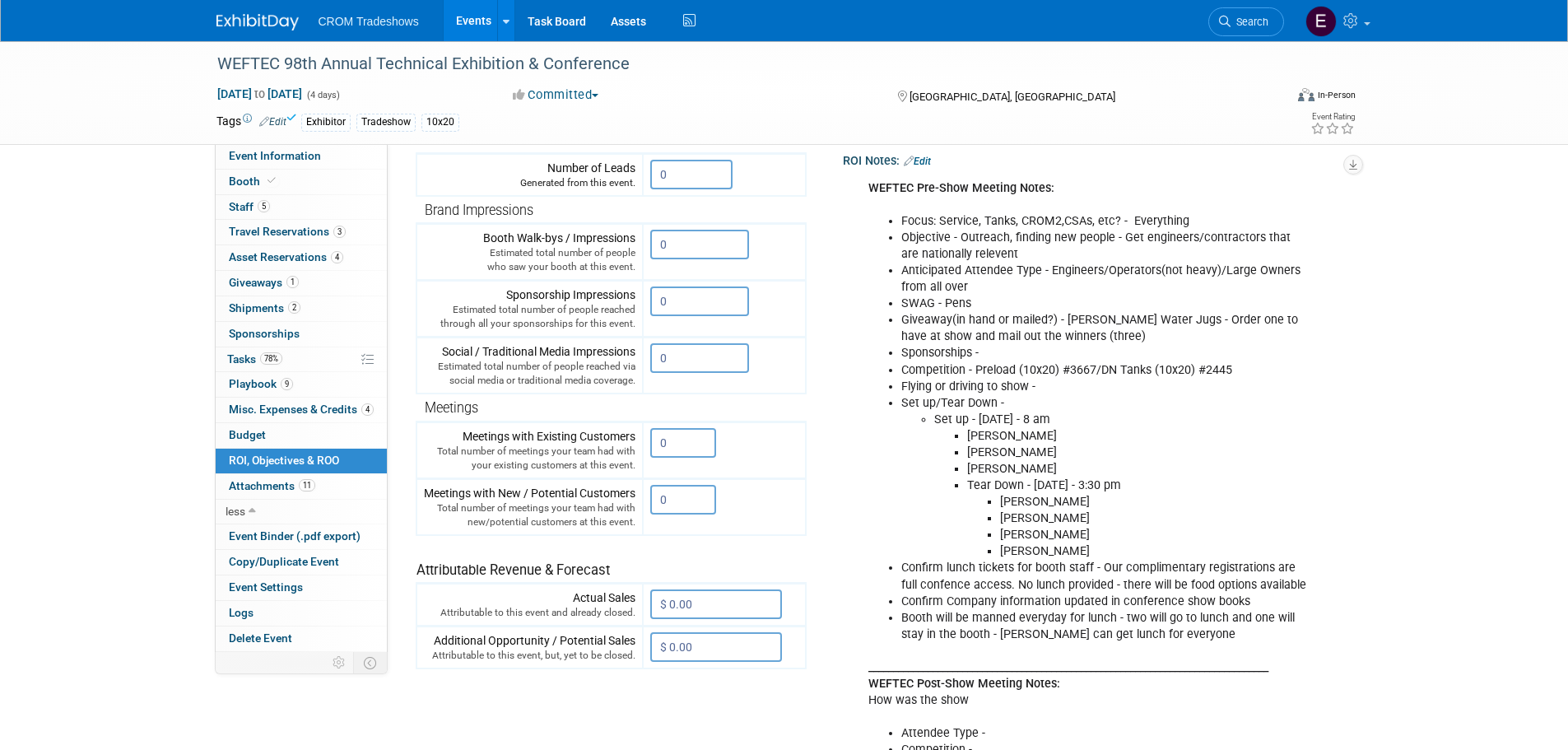
scroll to position [227, 0]
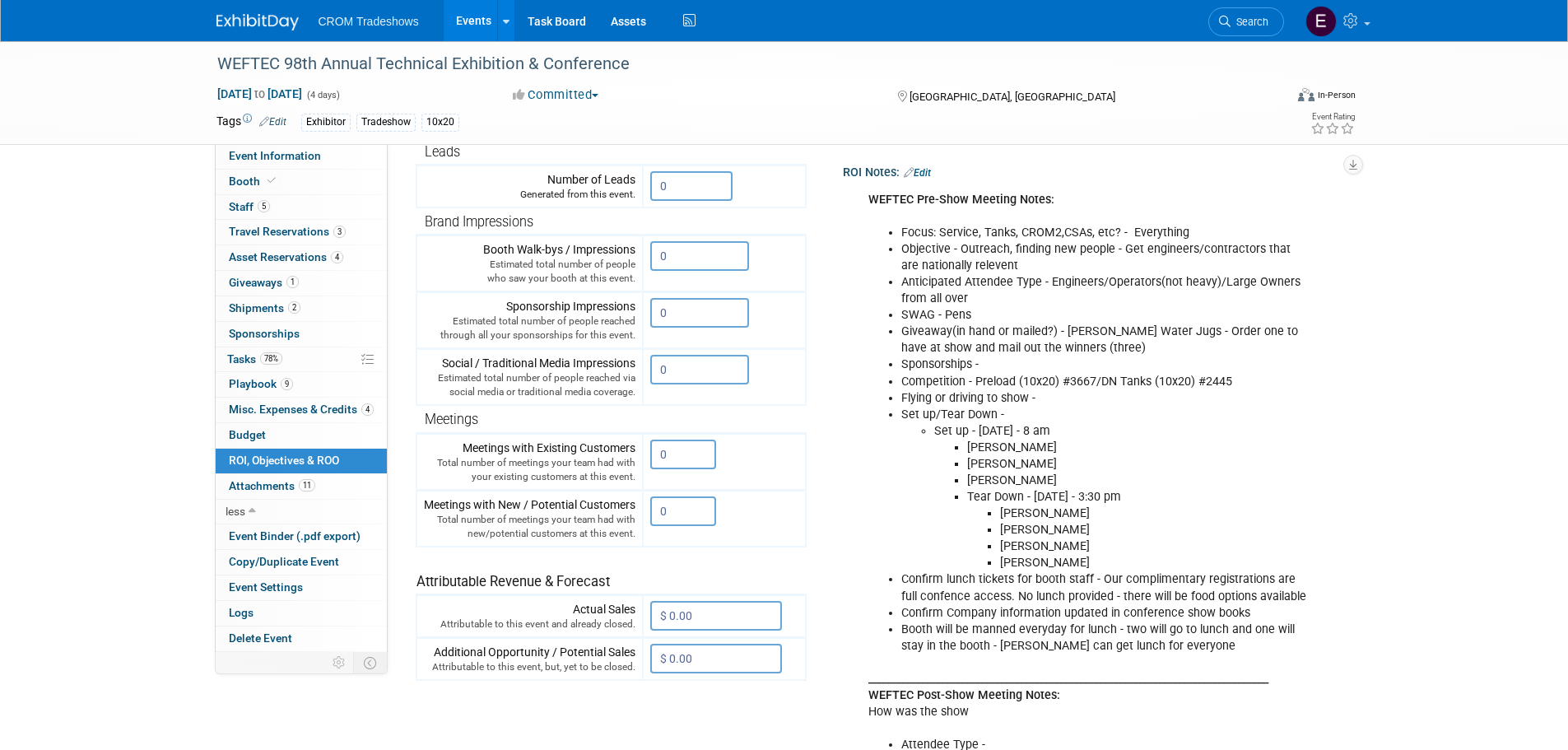
click at [920, 171] on link "Edit" at bounding box center [917, 172] width 27 height 11
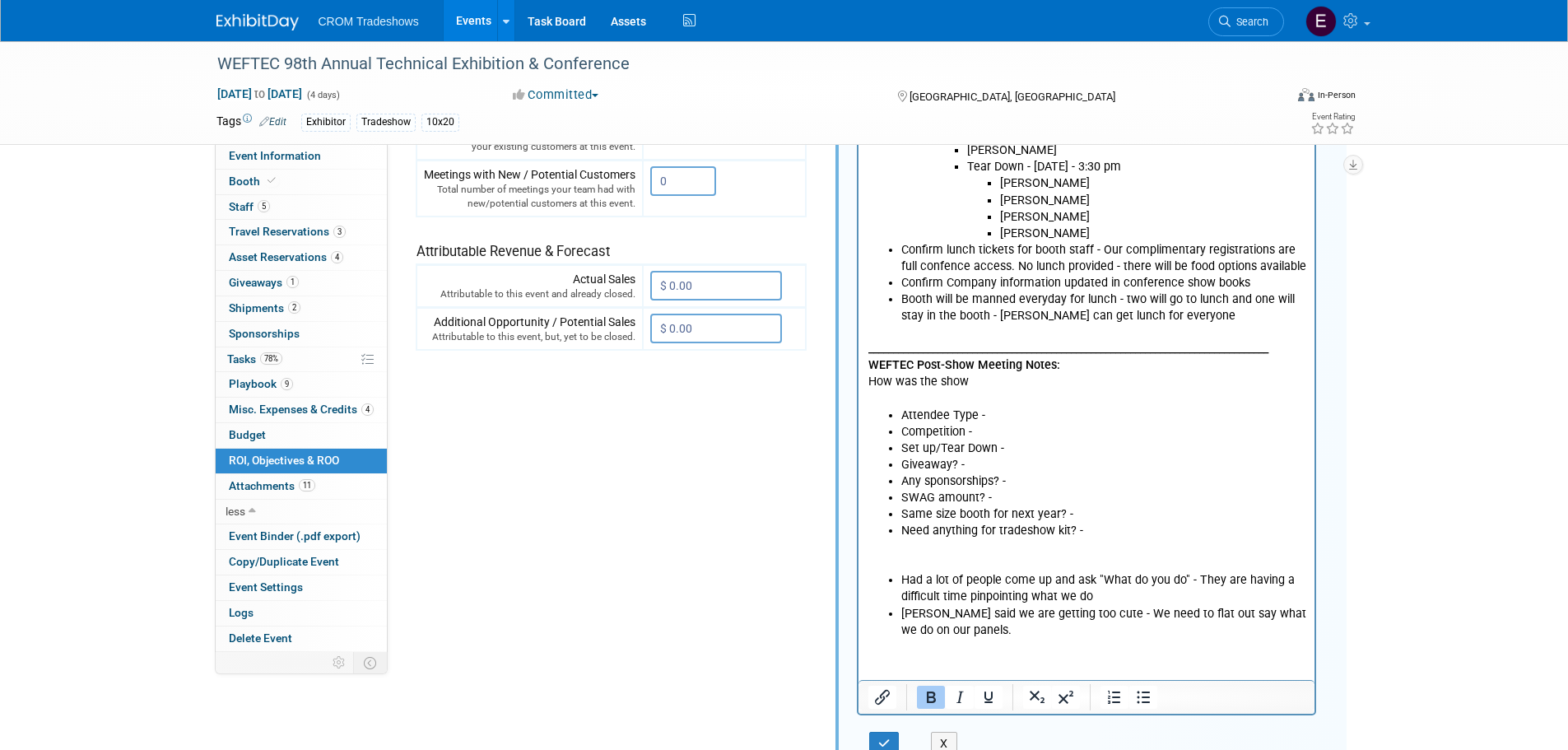
scroll to position [638, 0]
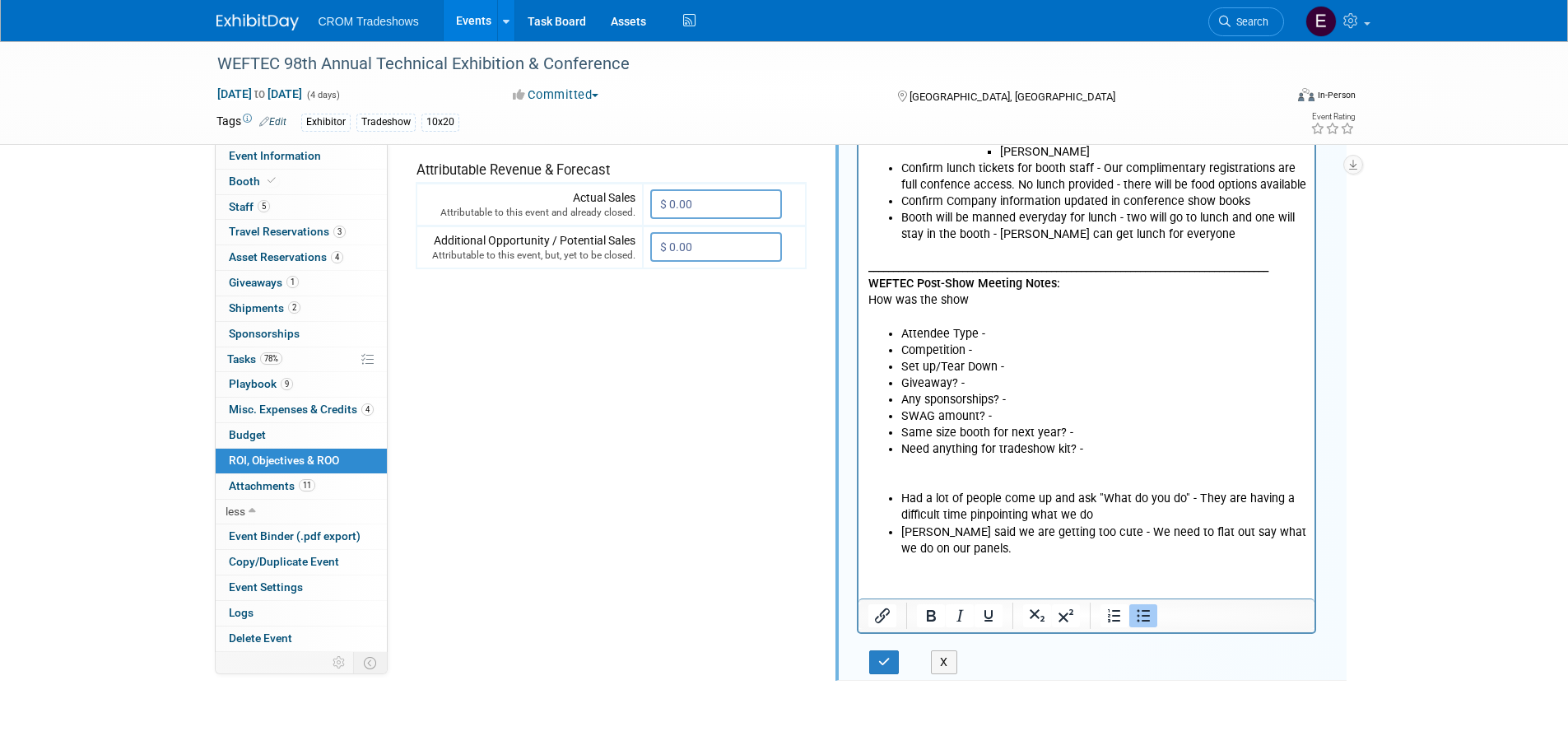
click at [1018, 336] on li "Attendee Type -" at bounding box center [1103, 333] width 405 height 16
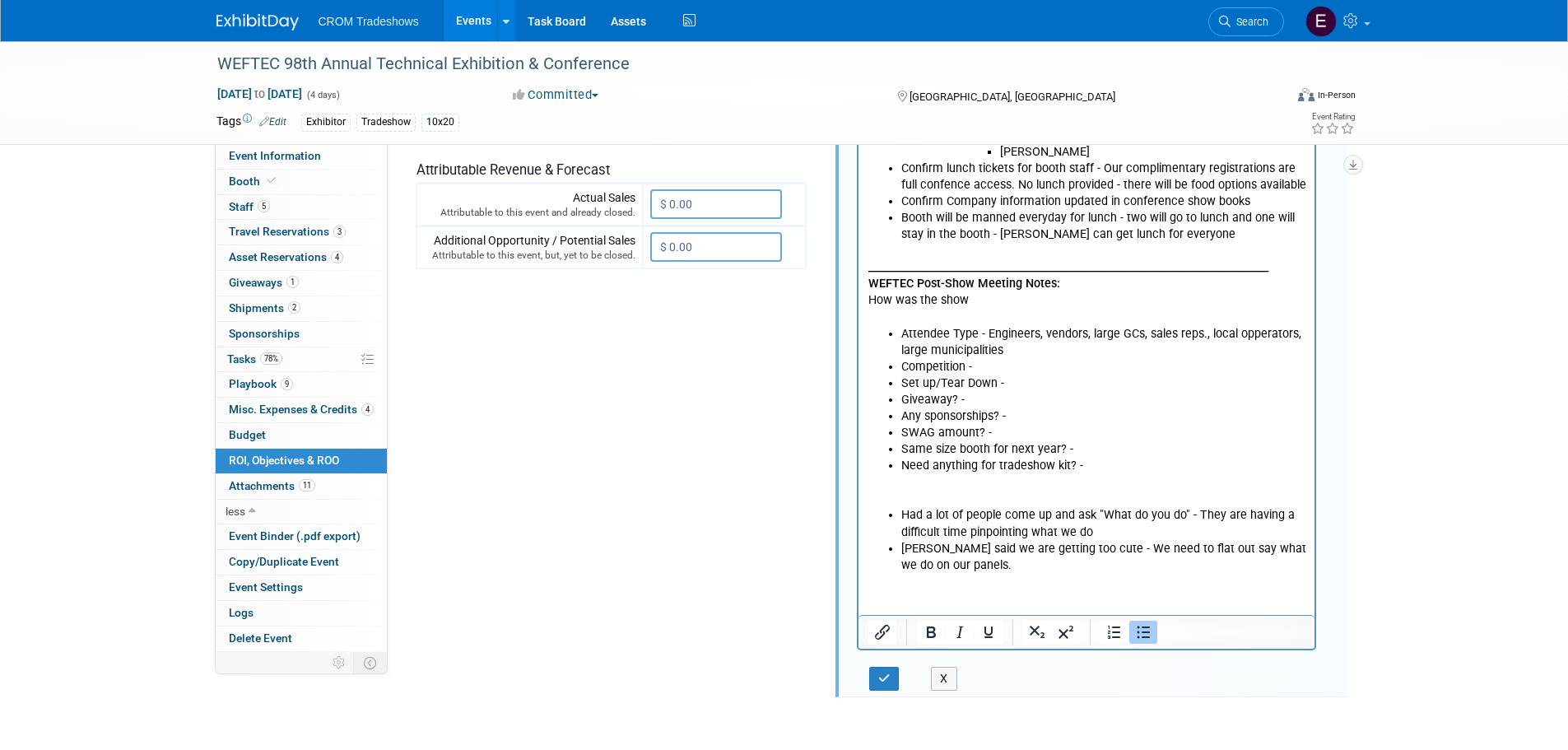
click at [1006, 365] on li "Competition -" at bounding box center [1103, 366] width 405 height 16
click at [1016, 382] on li "Set up/Tear Down -" at bounding box center [1103, 383] width 405 height 16
click at [1096, 383] on li "Set up/Tear Down - Set up <2 hours" at bounding box center [1103, 383] width 405 height 16
click at [1017, 420] on li "Any sponsorships? -" at bounding box center [1103, 416] width 405 height 16
click at [1010, 431] on li "SWAG amount? -" at bounding box center [1103, 432] width 405 height 16
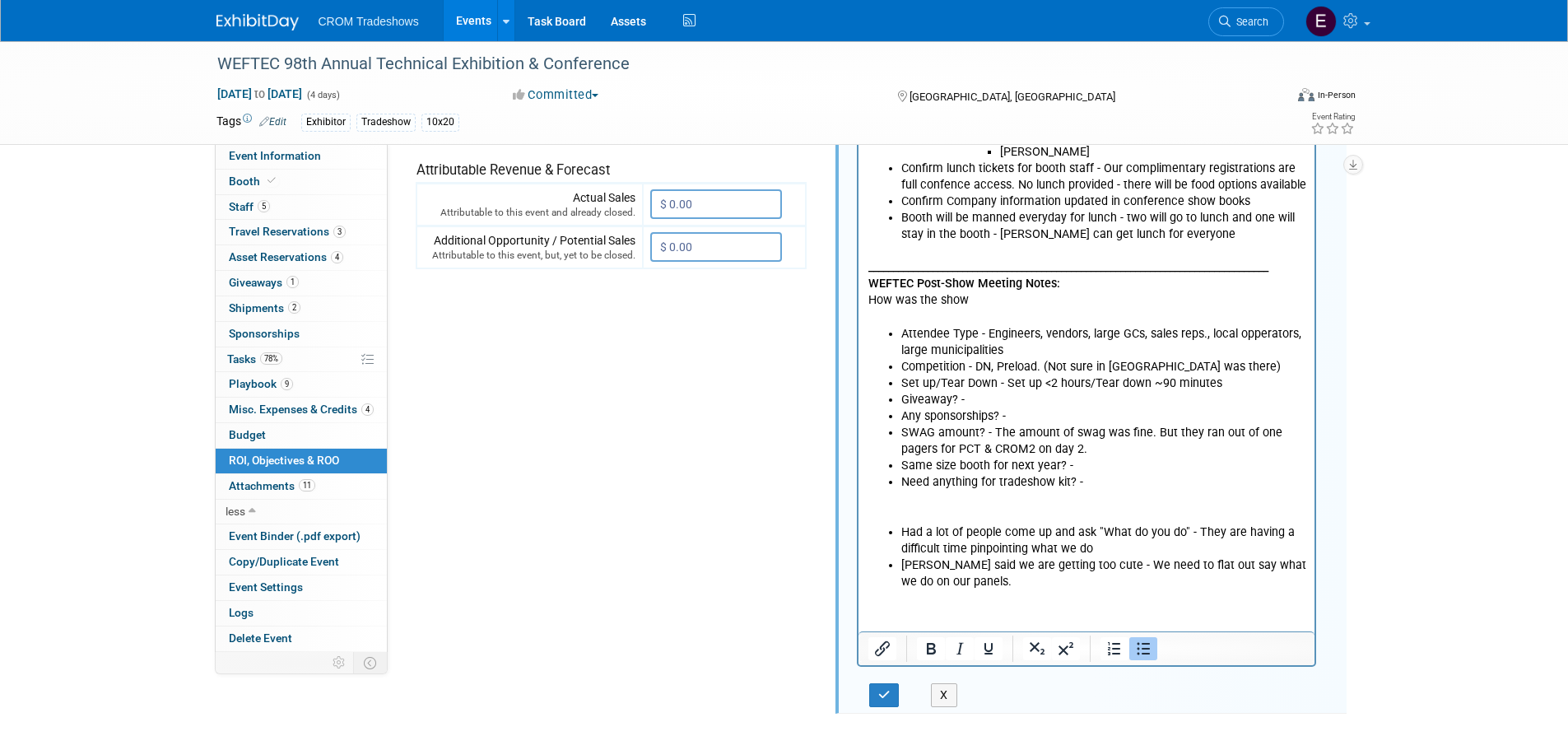
click at [1078, 469] on li "Same size booth for next year? -" at bounding box center [1103, 465] width 405 height 16
click at [1071, 463] on li "Same size booth for next year? - 20x20" at bounding box center [1103, 465] width 405 height 16
click at [1103, 477] on li "Need anything for tradeshow kit? -" at bounding box center [1103, 482] width 405 height 16
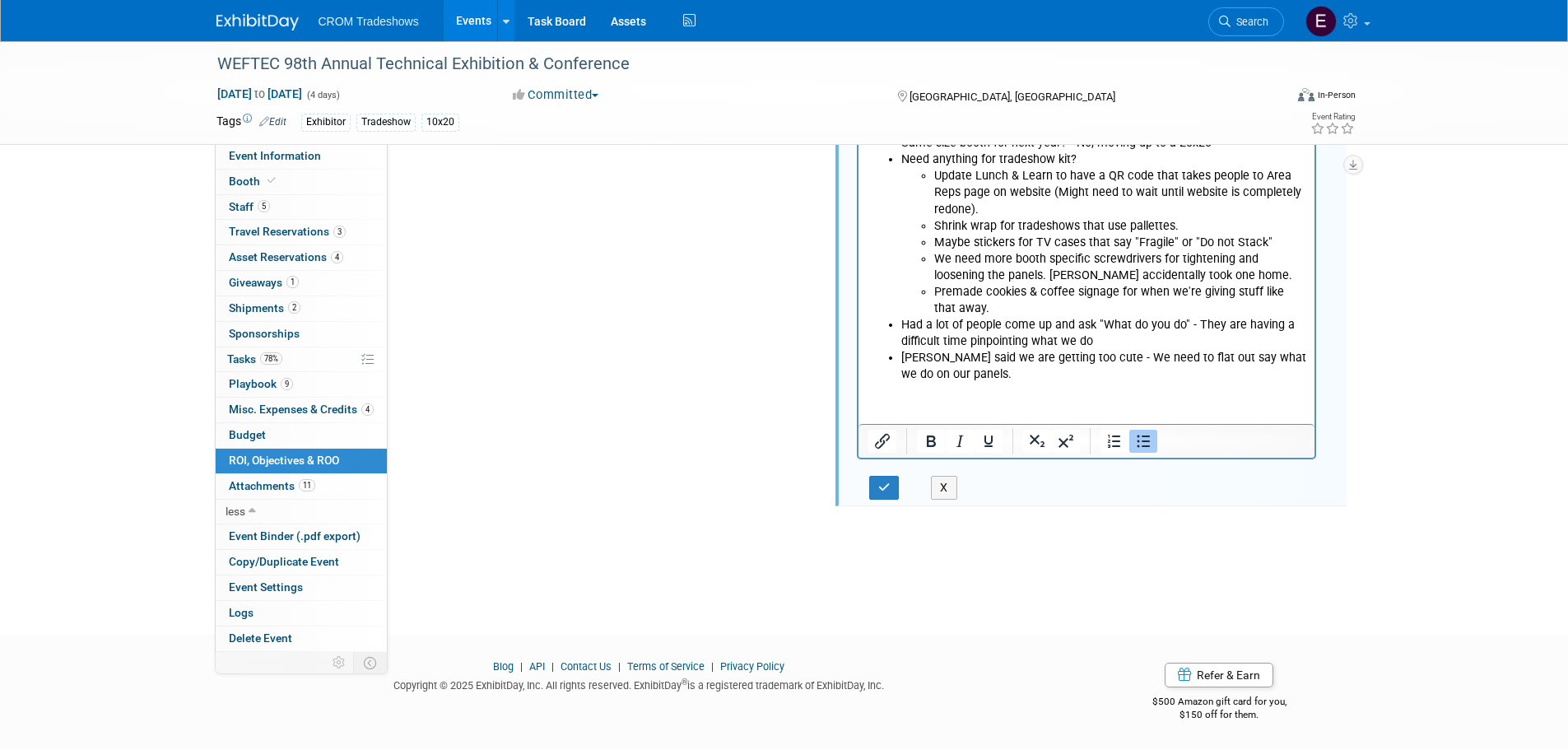
scroll to position [796, 0]
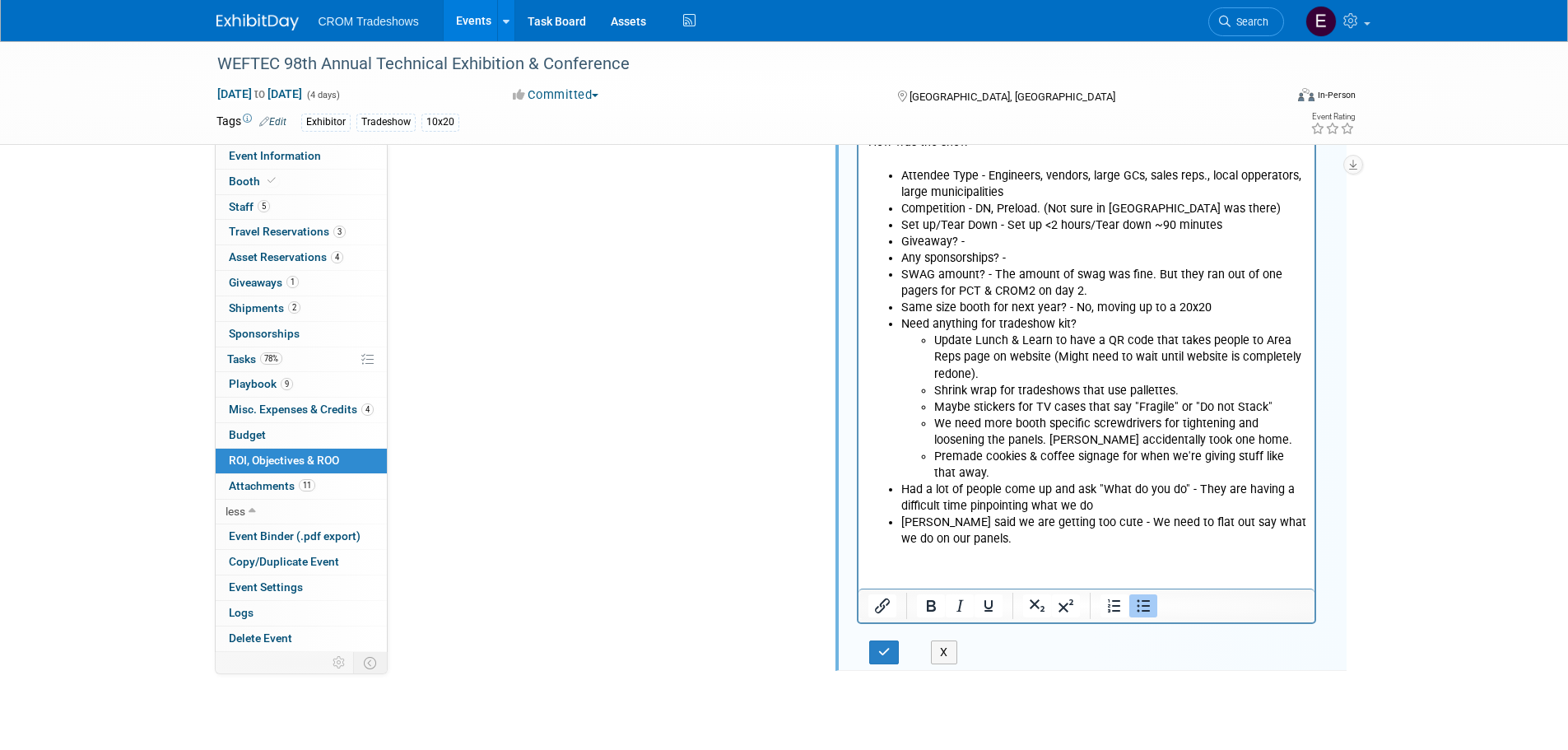
click at [970, 547] on html "WEFTEC Pre-Show Meeting Notes: Focus: Service, Tanks, CROM2,CSAs, etc? - Everyt…" at bounding box center [1086, 81] width 457 height 931
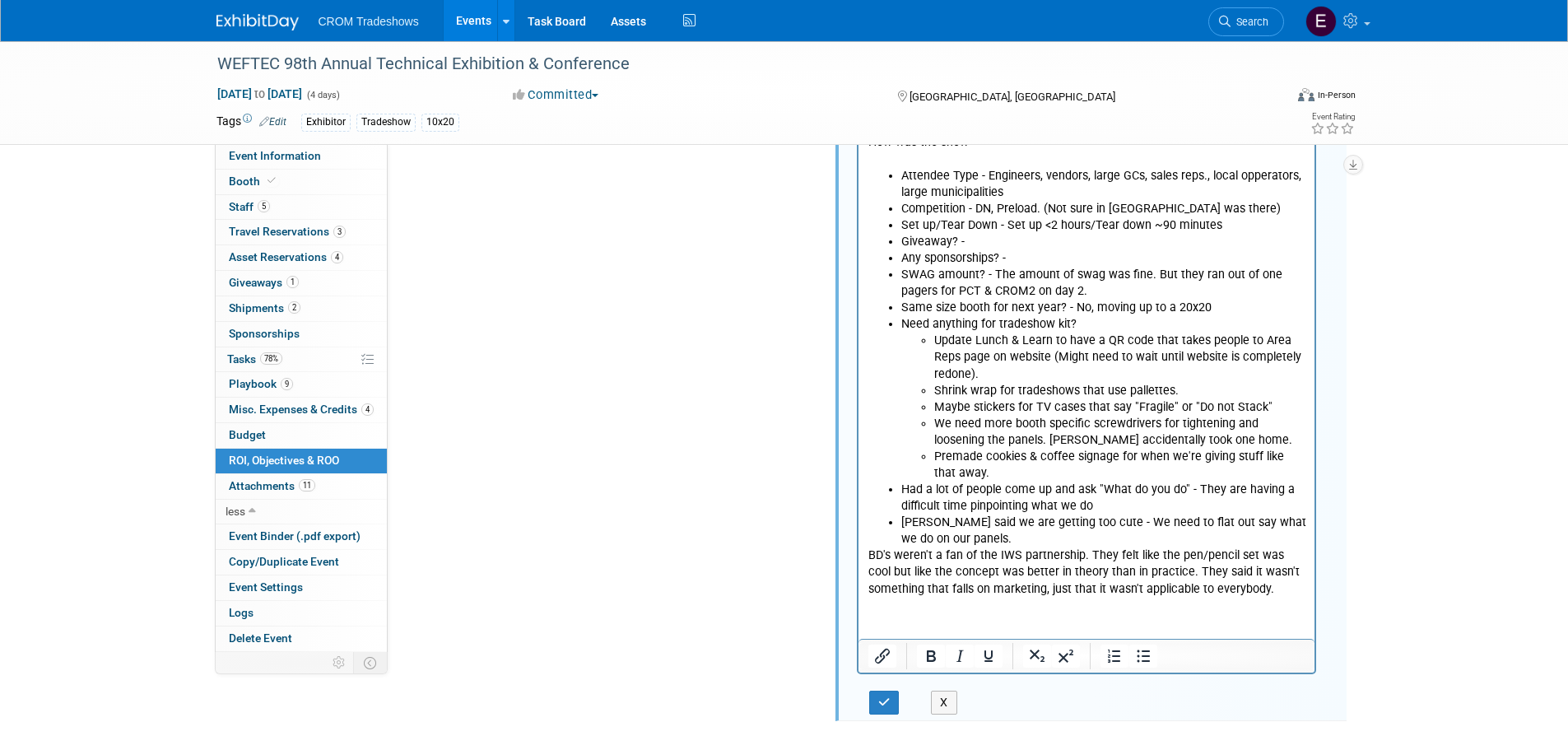
click at [864, 553] on html "WEFTEC Pre-Show Meeting Notes: Focus: Service, Tanks, CROM2,CSAs, etc? - Everyt…" at bounding box center [1086, 106] width 457 height 982
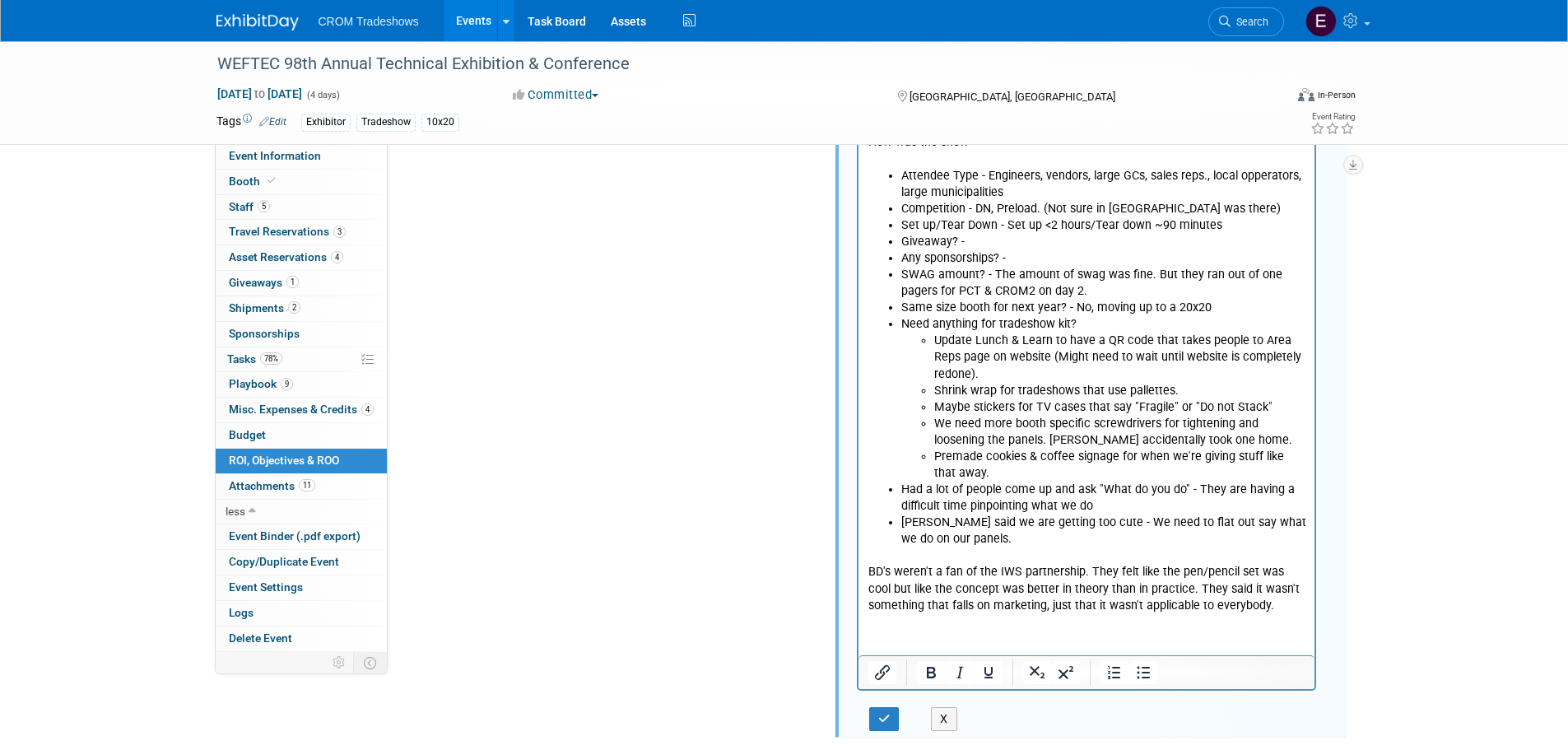
drag, startPoint x: 1279, startPoint y: 602, endPoint x: 865, endPoint y: 572, distance: 415.1
click at [865, 572] on html "WEFTEC Pre-Show Meeting Notes: Focus: Service, Tanks, CROM2,CSAs, etc? - Everyt…" at bounding box center [1086, 115] width 457 height 998
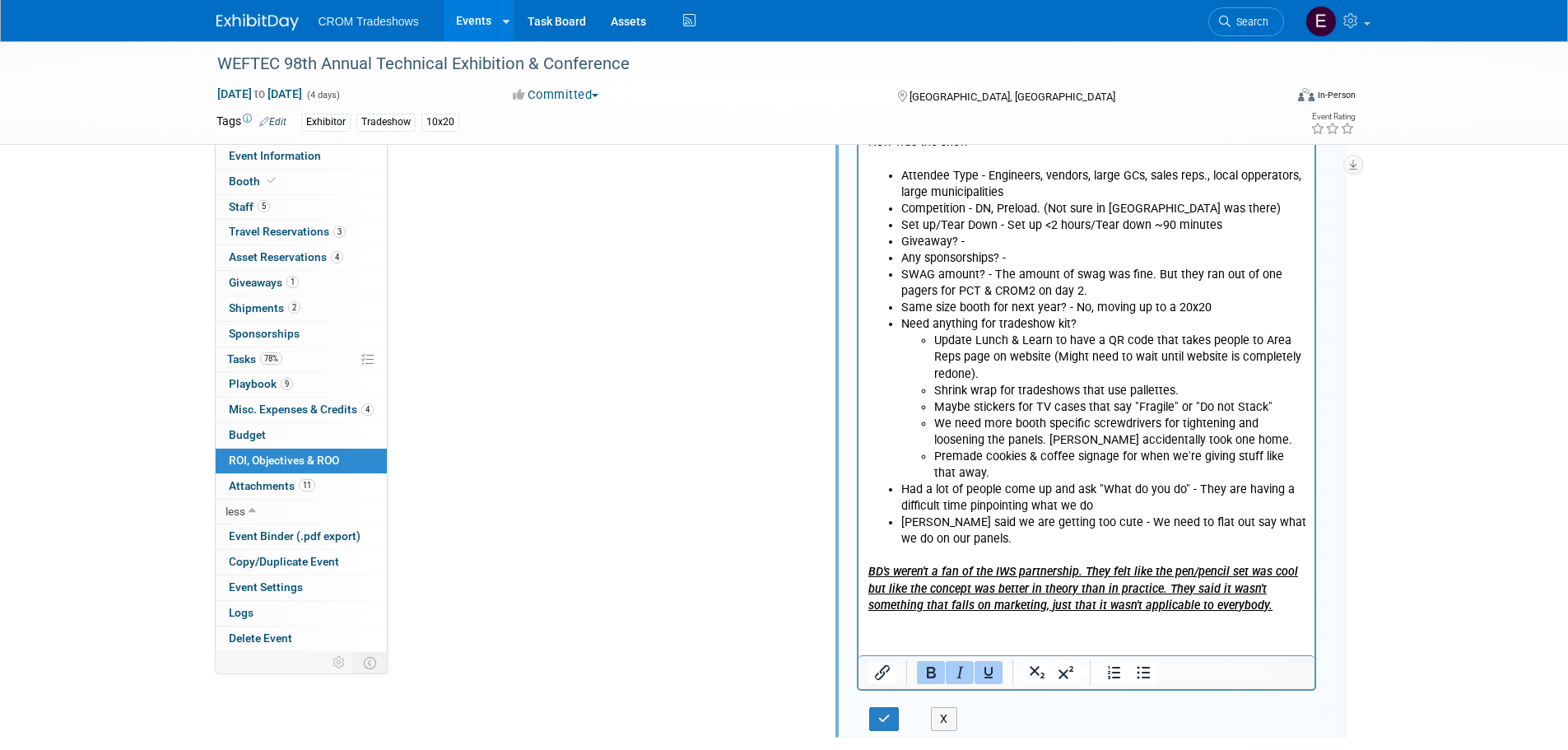
click at [1192, 607] on b "BD's weren't a fan of the IWS partnership. They felt like the pen/pencil set wa…" at bounding box center [1082, 588] width 430 height 47
drag, startPoint x: 1290, startPoint y: 613, endPoint x: 858, endPoint y: 569, distance: 434.2
click at [858, 569] on html "WEFTEC Pre-Show Meeting Notes: Focus: Service, Tanks, CROM2,CSAs, etc? - Everyt…" at bounding box center [1086, 115] width 457 height 998
click at [1114, 587] on icon "BD's weren't a fan of the IWS partnership. They felt like the pen/pencil set wa…" at bounding box center [1079, 588] width 425 height 47
drag, startPoint x: 1255, startPoint y: 602, endPoint x: 860, endPoint y: 569, distance: 396.4
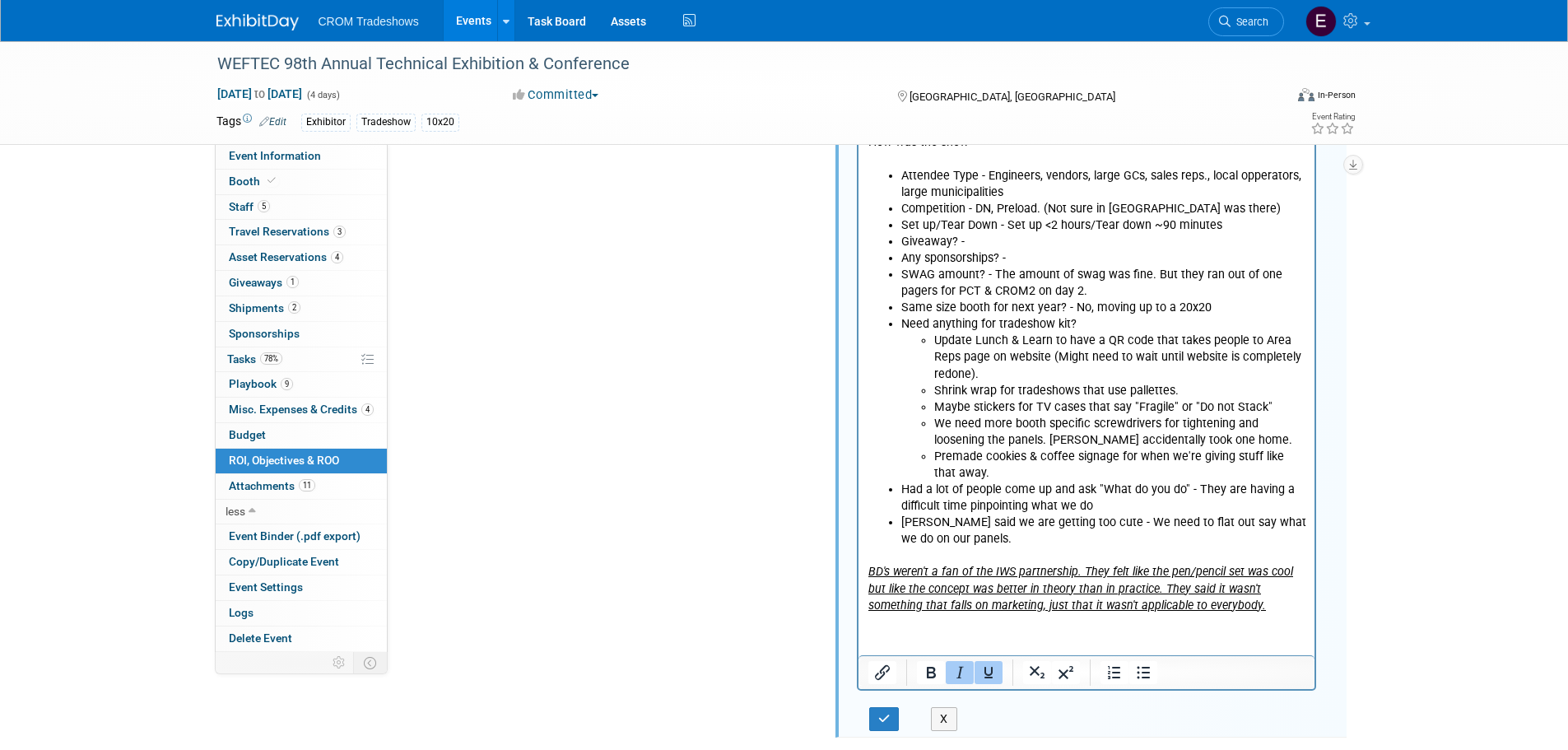
click at [860, 569] on html "WEFTEC Pre-Show Meeting Notes: Focus: Service, Tanks, CROM2,CSAs, etc? - Everyt…" at bounding box center [1086, 115] width 457 height 998
click at [1197, 611] on icon "BD's weren't a fan of the IWS partnership. They felt like the pen/pencil set wa…" at bounding box center [1082, 588] width 430 height 47
click at [1288, 614] on html "WEFTEC Pre-Show Meeting Notes: Focus: Service, Tanks, CROM2,CSAs, etc? - Everyt…" at bounding box center [1086, 115] width 457 height 998
click at [895, 712] on button "button" at bounding box center [884, 718] width 30 height 23
